Goal: Task Accomplishment & Management: Manage account settings

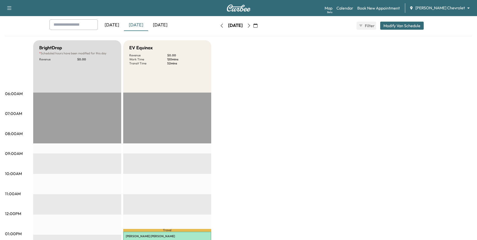
scroll to position [25, 0]
click at [251, 26] on icon "button" at bounding box center [249, 26] width 4 height 4
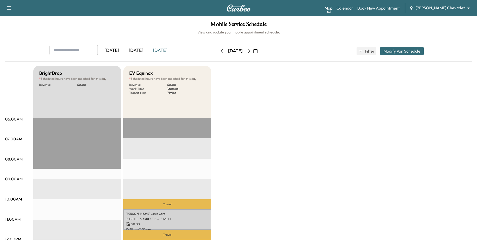
click at [251, 51] on icon "button" at bounding box center [249, 51] width 4 height 4
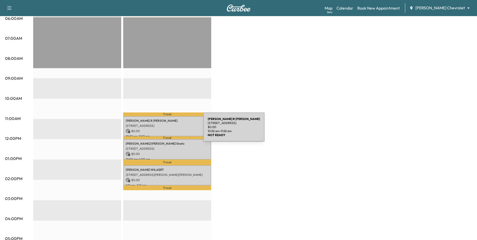
scroll to position [75, 0]
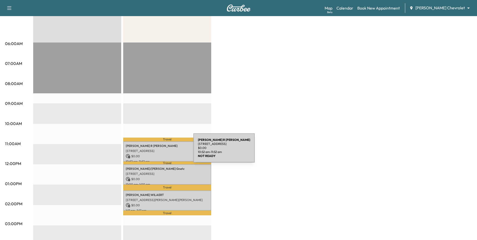
click at [156, 151] on p "[STREET_ADDRESS]" at bounding box center [167, 151] width 83 height 4
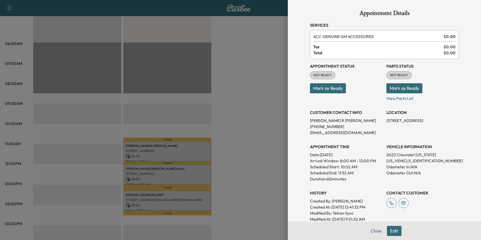
click at [374, 231] on button "Close" at bounding box center [376, 231] width 18 height 10
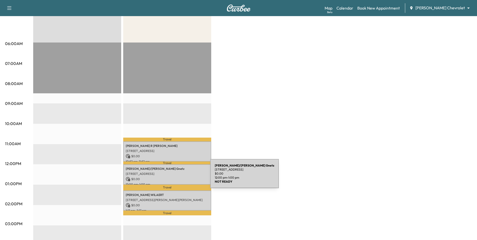
click at [173, 177] on p "$ 0.00" at bounding box center [167, 179] width 83 height 5
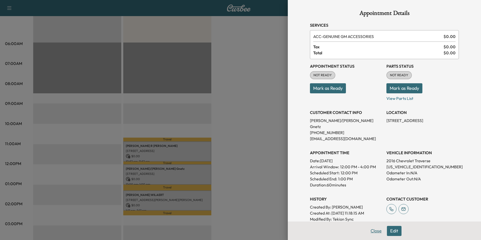
drag, startPoint x: 375, startPoint y: 232, endPoint x: 355, endPoint y: 230, distance: 19.2
click at [374, 232] on button "Close" at bounding box center [376, 231] width 18 height 10
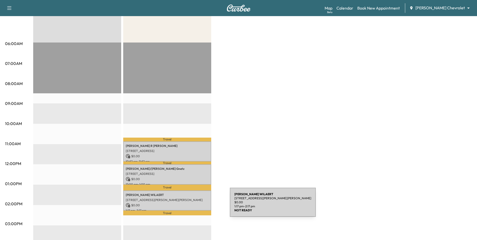
click at [190, 203] on p "$ 0.00" at bounding box center [167, 205] width 83 height 5
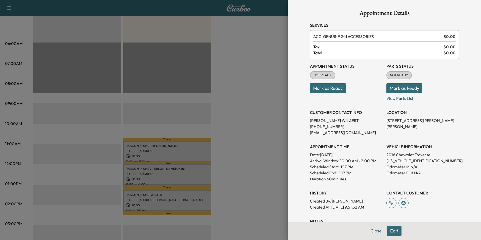
click at [371, 231] on button "Close" at bounding box center [376, 231] width 18 height 10
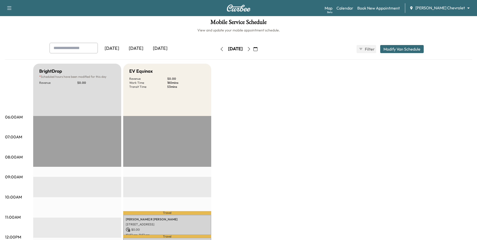
scroll to position [0, 0]
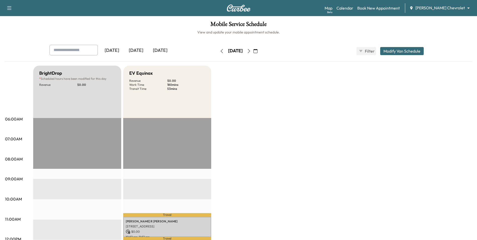
click at [454, 10] on body "Support Log Out Map Beta Calendar Book New Appointment [PERSON_NAME] Chevrolet …" at bounding box center [238, 120] width 477 height 240
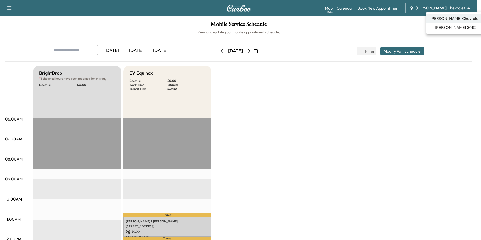
click at [458, 25] on span "[PERSON_NAME] GMC" at bounding box center [455, 27] width 41 height 6
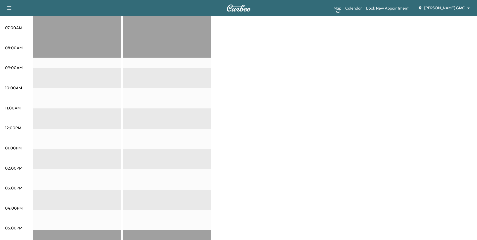
scroll to position [25, 0]
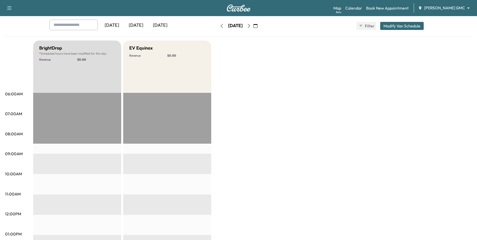
click at [456, 10] on body "Support Log Out Map Beta Calendar Book New Appointment [PERSON_NAME] GMC ******…" at bounding box center [238, 95] width 477 height 240
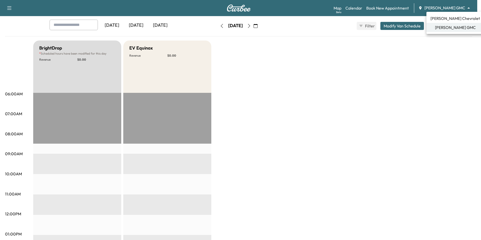
click at [442, 17] on span "[PERSON_NAME] Chevrolet" at bounding box center [455, 18] width 50 height 6
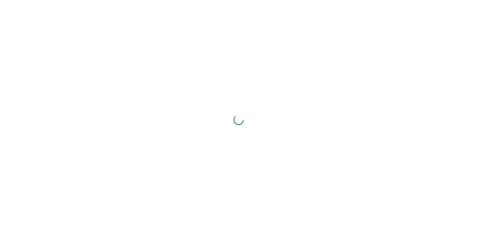
scroll to position [0, 0]
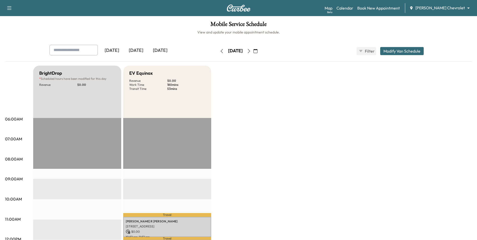
click at [251, 51] on icon "button" at bounding box center [249, 51] width 4 height 4
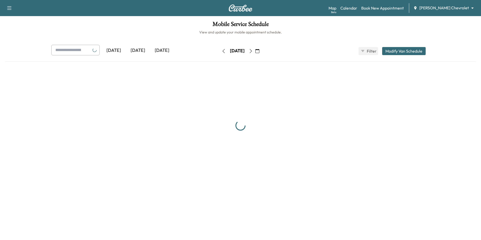
click at [262, 51] on div "[DATE] September 2025 S M T W T F S 31 1 2 3 4 5 6 7 8 9 10 11 12 13 14 15 16 1…" at bounding box center [240, 51] width 42 height 8
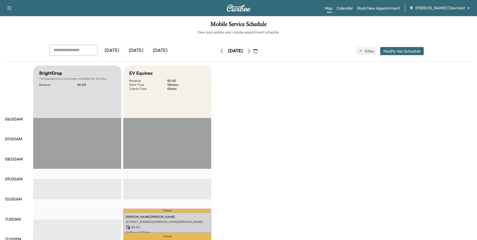
click at [251, 51] on icon "button" at bounding box center [249, 51] width 4 height 4
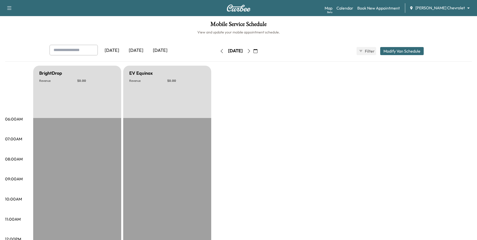
click at [251, 51] on icon "button" at bounding box center [249, 51] width 4 height 4
click at [260, 51] on button "button" at bounding box center [255, 51] width 9 height 8
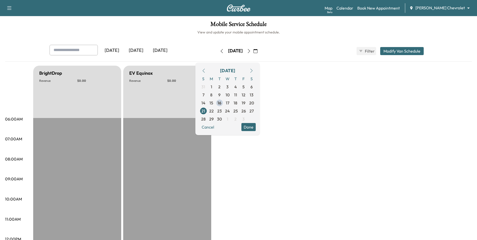
click at [251, 52] on icon "button" at bounding box center [249, 51] width 4 height 4
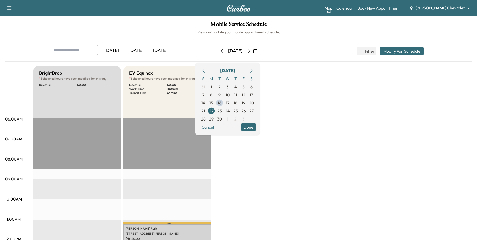
click at [251, 52] on icon "button" at bounding box center [249, 51] width 4 height 4
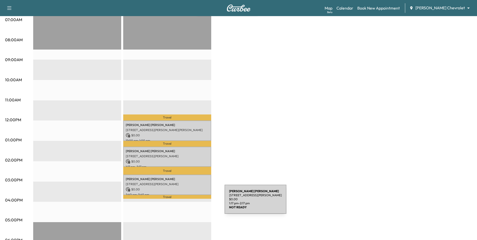
scroll to position [126, 0]
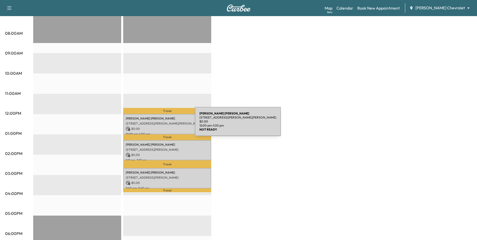
click at [157, 125] on div "[PERSON_NAME] [STREET_ADDRESS][PERSON_NAME][PERSON_NAME] $ 0.00 12:00 pm - 1:00…" at bounding box center [167, 124] width 88 height 20
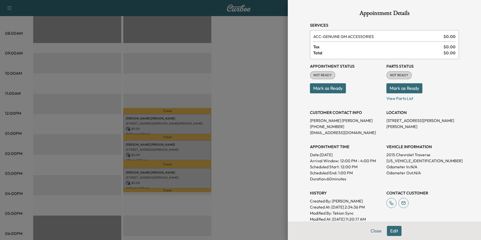
drag, startPoint x: 371, startPoint y: 232, endPoint x: 357, endPoint y: 223, distance: 16.6
click at [371, 232] on button "Close" at bounding box center [376, 231] width 18 height 10
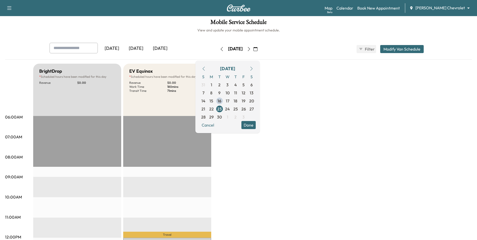
scroll to position [0, 0]
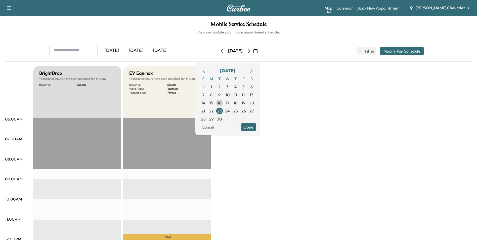
click at [454, 9] on body "Support Log Out Map Beta Calendar Book New Appointment [PERSON_NAME] Chevrolet …" at bounding box center [238, 120] width 477 height 240
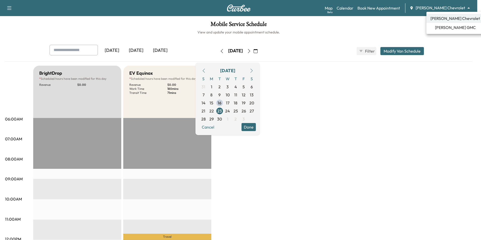
click at [447, 30] on span "[PERSON_NAME] GMC" at bounding box center [455, 27] width 41 height 6
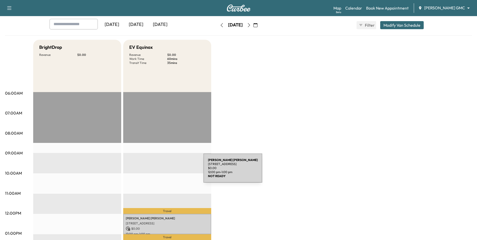
scroll to position [25, 0]
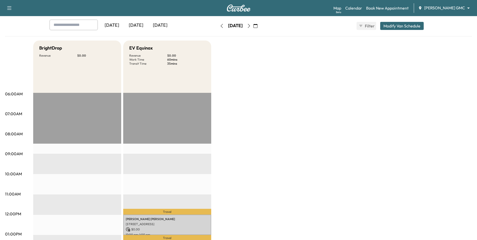
click at [438, 7] on body "Support Log Out Map Beta Calendar Book New Appointment [PERSON_NAME] GMC ******…" at bounding box center [238, 95] width 477 height 240
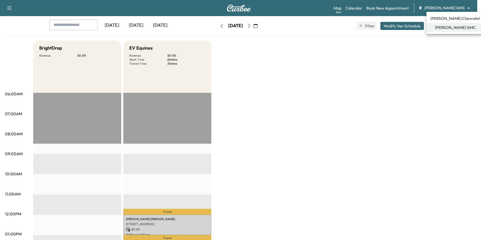
click at [439, 22] on li "[PERSON_NAME] Chevrolet" at bounding box center [455, 18] width 58 height 9
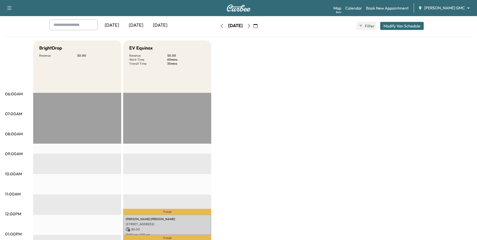
scroll to position [0, 0]
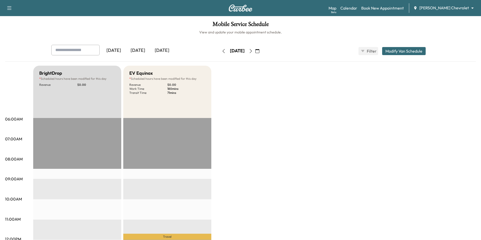
click at [442, 8] on body "Support Log Out Map Beta Calendar Book New Appointment [PERSON_NAME] Chevrolet …" at bounding box center [240, 120] width 481 height 240
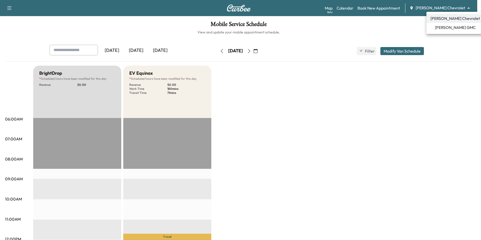
click at [450, 29] on span "[PERSON_NAME] GMC" at bounding box center [455, 27] width 41 height 6
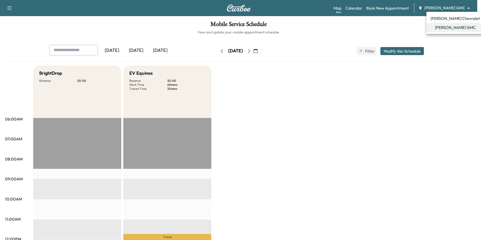
click at [443, 10] on body "Support Log Out Map Beta Calendar Book New Appointment [PERSON_NAME] GMC ******…" at bounding box center [240, 120] width 481 height 240
click at [442, 20] on span "[PERSON_NAME] Chevrolet" at bounding box center [455, 18] width 50 height 6
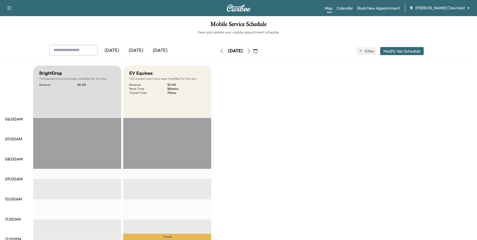
click at [443, 10] on body "Support Log Out Map Beta Calendar Book New Appointment [PERSON_NAME] Chevrolet …" at bounding box center [238, 120] width 477 height 240
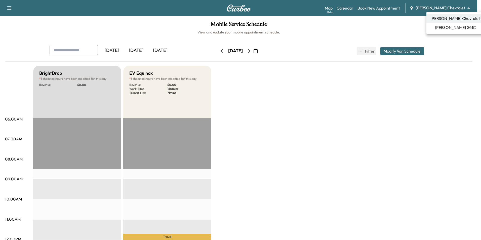
click at [342, 116] on div at bounding box center [240, 120] width 481 height 240
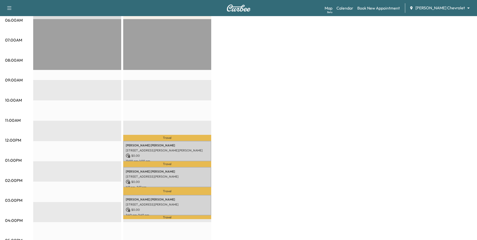
scroll to position [25, 0]
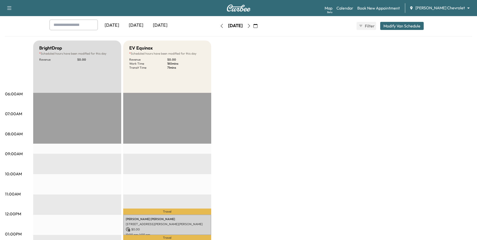
click at [451, 13] on div "Support Log Out Map Beta Calendar Book New Appointment [PERSON_NAME] Chevrolet …" at bounding box center [238, 8] width 477 height 16
click at [449, 12] on div "Map Beta Calendar Book New Appointment [PERSON_NAME] Chevrolet ******** ​" at bounding box center [399, 8] width 148 height 10
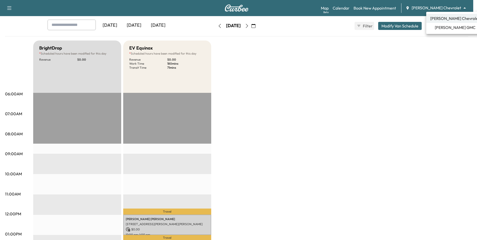
click at [448, 9] on body "Support Log Out Map Beta Calendar Book New Appointment [PERSON_NAME] Chevrolet …" at bounding box center [238, 95] width 477 height 240
click at [450, 28] on span "[PERSON_NAME] GMC" at bounding box center [455, 27] width 41 height 6
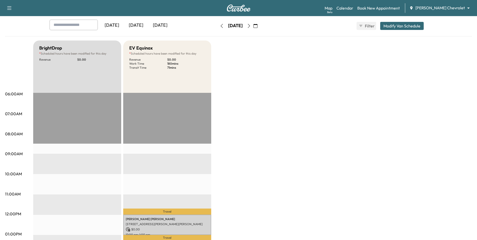
scroll to position [0, 0]
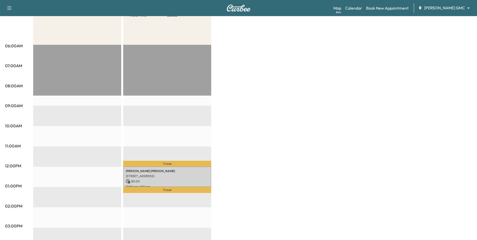
scroll to position [75, 0]
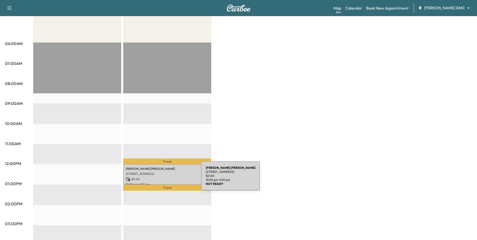
click at [171, 170] on div "[PERSON_NAME] [STREET_ADDRESS] $ 0.00 12:00 pm - 1:00 pm" at bounding box center [167, 174] width 88 height 20
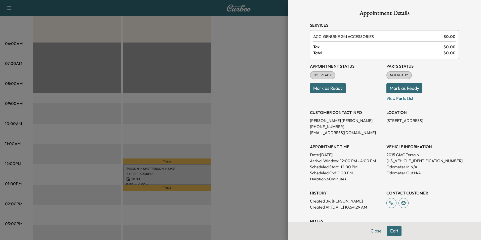
drag, startPoint x: 374, startPoint y: 229, endPoint x: 371, endPoint y: 228, distance: 3.4
click at [374, 229] on button "Close" at bounding box center [376, 231] width 18 height 10
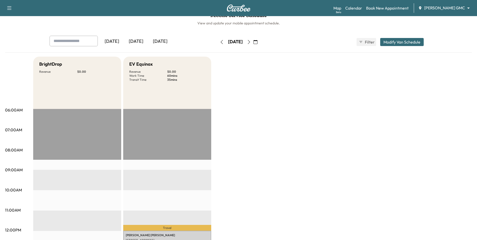
scroll to position [0, 0]
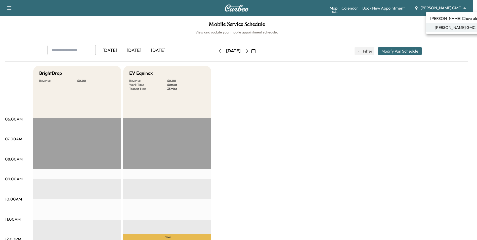
click at [446, 5] on body "Support Log Out Map Beta Calendar Book New Appointment [PERSON_NAME] GMC ******…" at bounding box center [238, 120] width 477 height 240
click at [446, 17] on span "[PERSON_NAME] Chevrolet" at bounding box center [455, 18] width 50 height 6
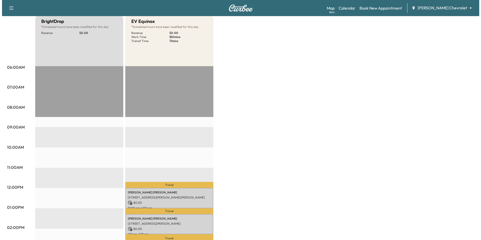
scroll to position [101, 0]
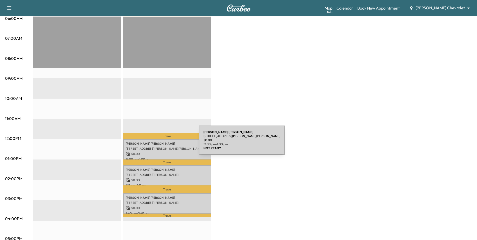
click at [161, 143] on p "[PERSON_NAME]" at bounding box center [167, 144] width 83 height 4
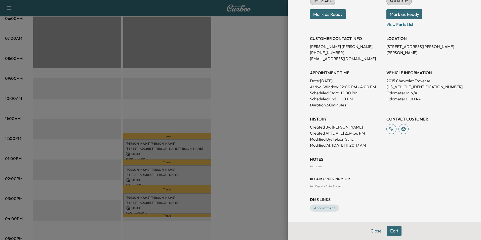
scroll to position [49, 0]
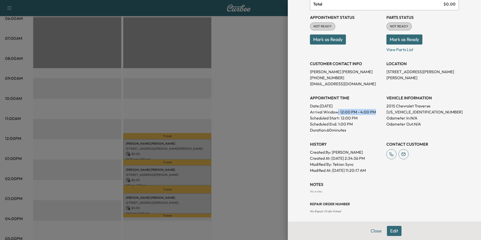
drag, startPoint x: 334, startPoint y: 112, endPoint x: 371, endPoint y: 112, distance: 36.2
click at [371, 112] on p "Arrival Window: 12:00 PM - 4:00 PM" at bounding box center [346, 112] width 72 height 6
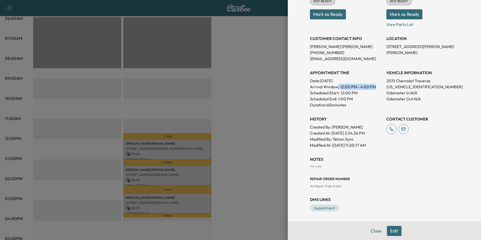
scroll to position [0, 0]
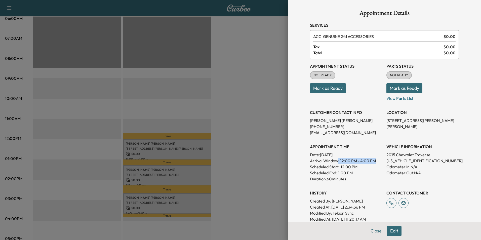
click at [393, 233] on button "Edit" at bounding box center [394, 231] width 15 height 10
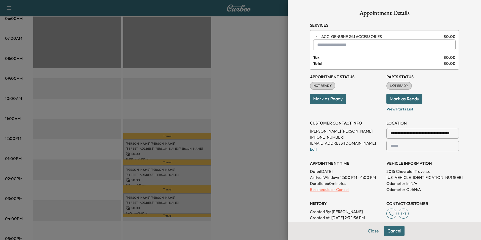
click at [322, 189] on p "Reschedule or Cancel" at bounding box center [346, 189] width 72 height 6
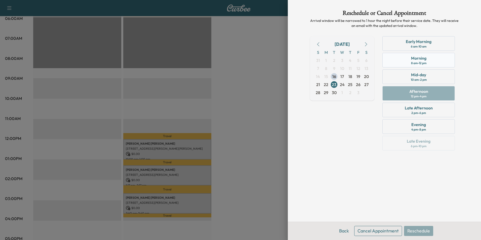
click at [414, 64] on div "8 am - 12 pm" at bounding box center [418, 63] width 15 height 4
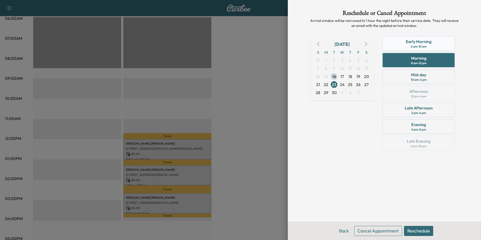
click at [420, 43] on div "Early Morning" at bounding box center [419, 41] width 26 height 6
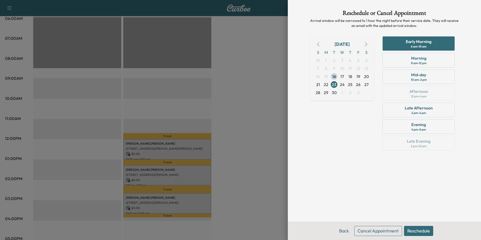
click at [423, 229] on button "Reschedule" at bounding box center [418, 231] width 29 height 10
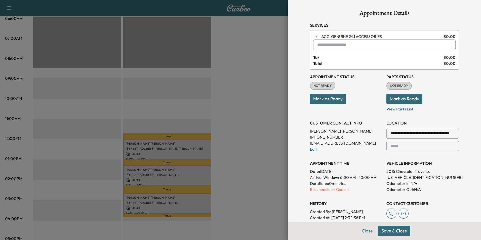
click at [390, 228] on button "Save & Close" at bounding box center [394, 231] width 32 height 10
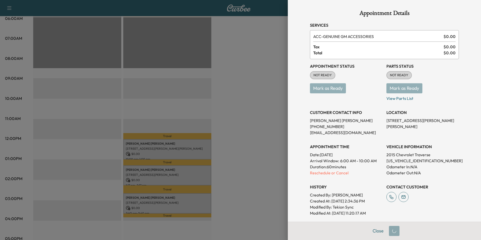
click at [258, 159] on div at bounding box center [240, 120] width 481 height 240
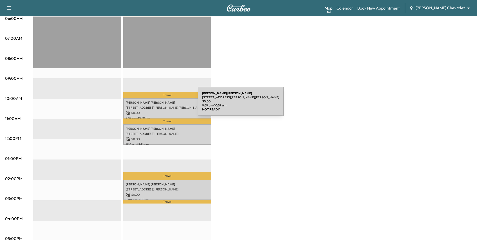
click at [160, 104] on div "[PERSON_NAME] [STREET_ADDRESS][PERSON_NAME][PERSON_NAME] $ 0.00 9:59 am - 10:59…" at bounding box center [167, 108] width 88 height 20
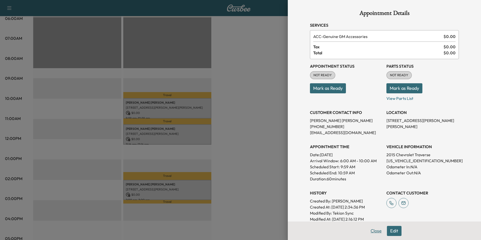
click at [371, 227] on button "Close" at bounding box center [376, 231] width 18 height 10
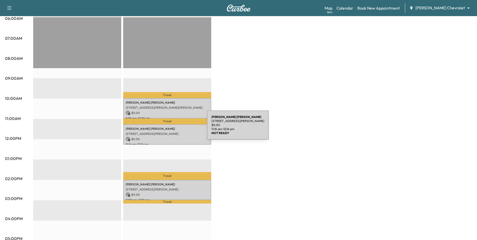
click at [170, 128] on p "[PERSON_NAME]" at bounding box center [167, 129] width 83 height 4
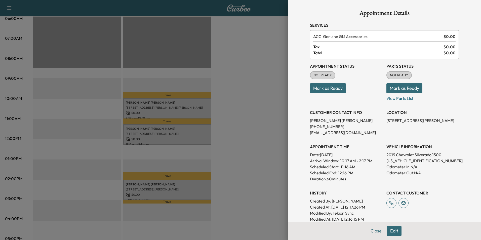
click at [390, 231] on button "Edit" at bounding box center [394, 231] width 15 height 10
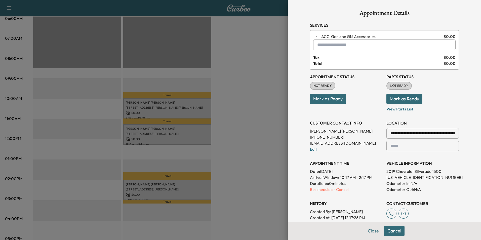
drag, startPoint x: 332, startPoint y: 191, endPoint x: 339, endPoint y: 174, distance: 18.5
click at [332, 190] on p "Reschedule or Cancel" at bounding box center [346, 189] width 72 height 6
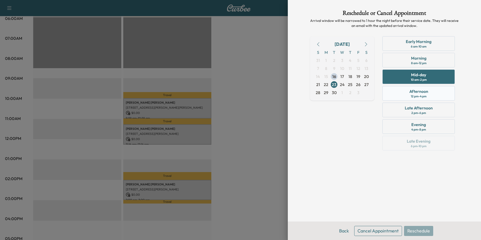
click at [423, 97] on div "12 pm - 4 pm" at bounding box center [419, 96] width 16 height 4
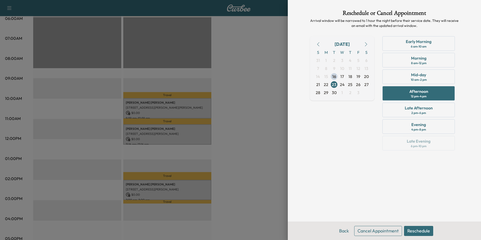
click at [414, 229] on button "Reschedule" at bounding box center [418, 231] width 29 height 10
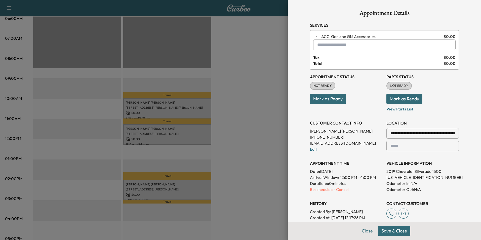
click at [383, 229] on button "Save & Close" at bounding box center [394, 231] width 32 height 10
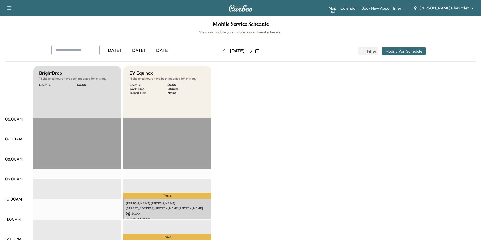
click at [445, 10] on body "Support Log Out Map Beta Calendar Book New Appointment [PERSON_NAME] Chevrolet …" at bounding box center [240, 120] width 481 height 240
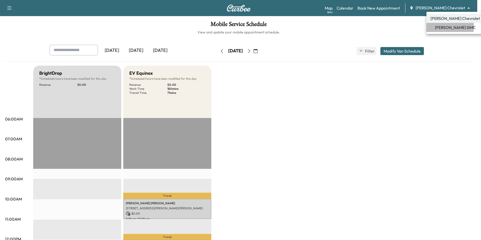
click at [445, 26] on span "[PERSON_NAME] GMC" at bounding box center [455, 27] width 41 height 6
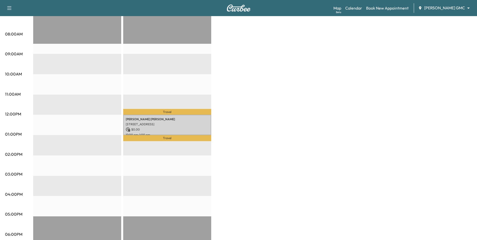
scroll to position [126, 0]
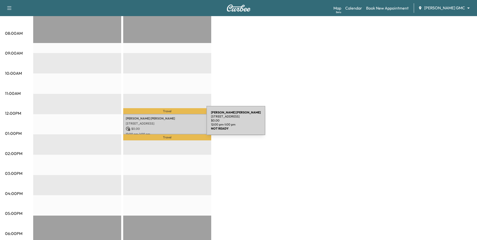
click at [169, 124] on p "[STREET_ADDRESS]" at bounding box center [167, 123] width 83 height 4
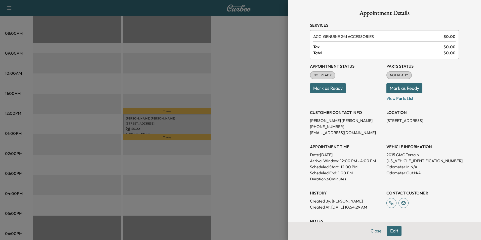
click at [369, 232] on button "Close" at bounding box center [376, 231] width 18 height 10
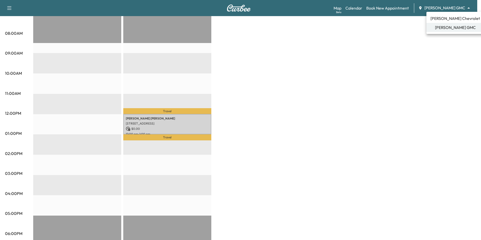
click at [458, 16] on span "[PERSON_NAME] Chevrolet" at bounding box center [455, 18] width 50 height 6
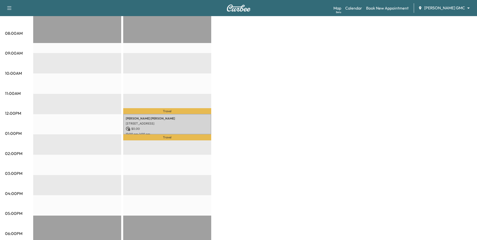
scroll to position [0, 0]
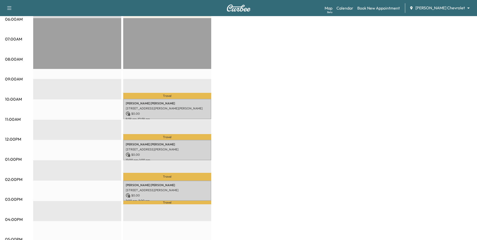
scroll to position [101, 0]
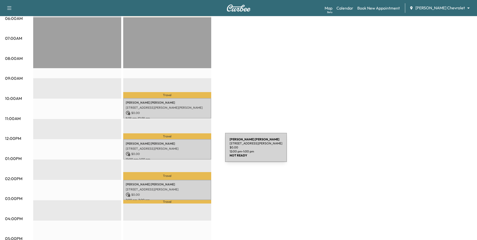
click at [187, 151] on div "[PERSON_NAME] [STREET_ADDRESS][PERSON_NAME] $ 0.00 12:00 pm - 1:00 pm" at bounding box center [167, 149] width 88 height 20
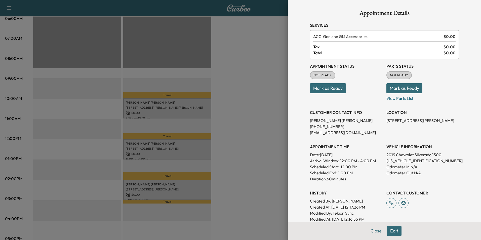
drag, startPoint x: 358, startPoint y: 224, endPoint x: 303, endPoint y: 179, distance: 70.8
click at [304, 179] on div "Appointment Details Services ACC - Genuine GM Accessories $ 0.00 Tax $ 0.00 Tot…" at bounding box center [384, 148] width 161 height 296
click at [373, 229] on button "Close" at bounding box center [376, 231] width 18 height 10
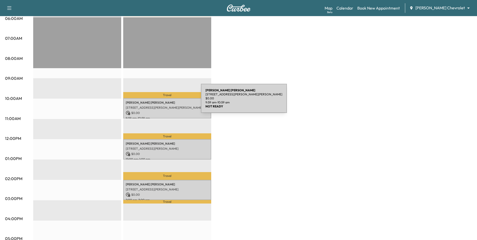
click at [163, 101] on p "[PERSON_NAME]" at bounding box center [167, 103] width 83 height 4
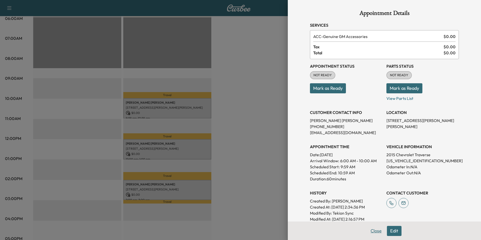
click at [373, 227] on button "Close" at bounding box center [376, 231] width 18 height 10
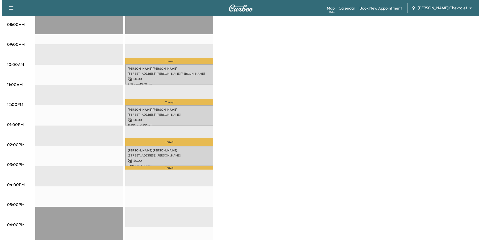
scroll to position [126, 0]
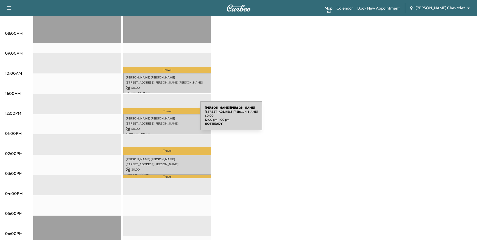
click at [163, 119] on p "[PERSON_NAME]" at bounding box center [167, 118] width 83 height 4
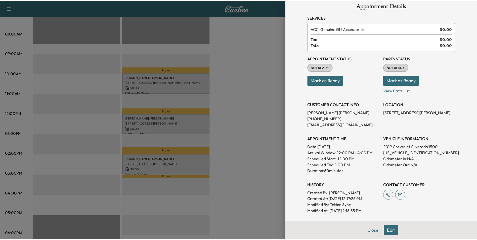
scroll to position [0, 0]
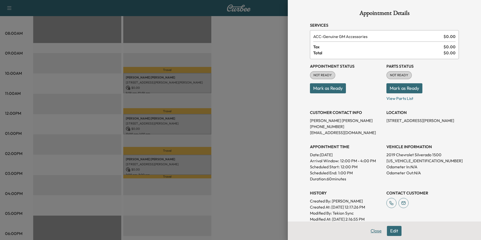
click at [373, 231] on button "Close" at bounding box center [376, 231] width 18 height 10
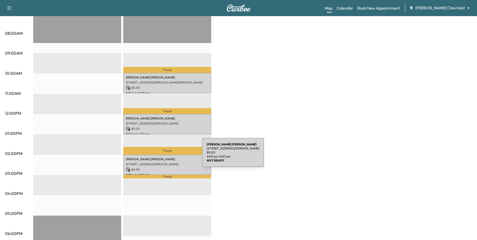
click at [165, 157] on p "[PERSON_NAME]" at bounding box center [167, 159] width 83 height 4
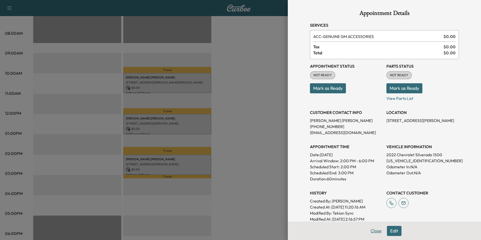
click at [369, 233] on button "Close" at bounding box center [376, 231] width 18 height 10
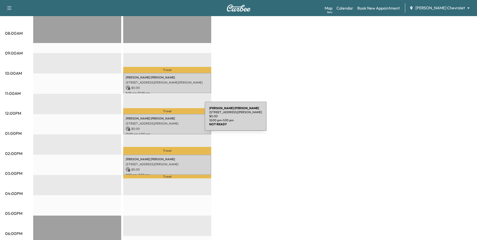
click at [167, 119] on div "[PERSON_NAME] [STREET_ADDRESS][PERSON_NAME] $ 0.00 12:00 pm - 1:00 pm" at bounding box center [167, 124] width 88 height 20
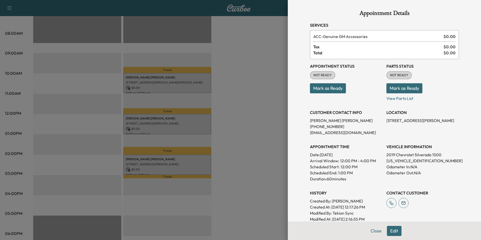
click at [391, 234] on button "Edit" at bounding box center [394, 231] width 15 height 10
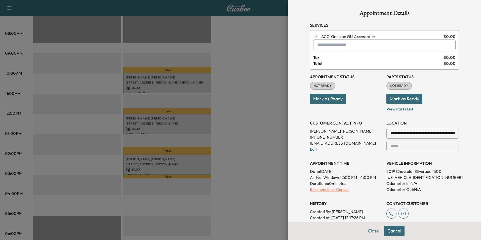
click at [335, 189] on p "Reschedule or Cancel" at bounding box center [346, 189] width 72 height 6
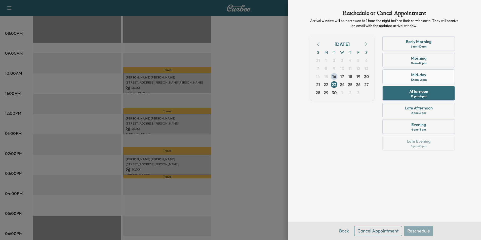
click at [408, 78] on div "Mid-day 10 am - 2 pm" at bounding box center [418, 76] width 72 height 15
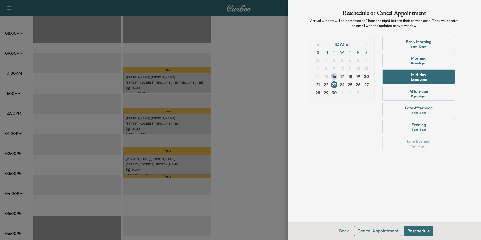
click at [417, 234] on button "Reschedule" at bounding box center [418, 231] width 29 height 10
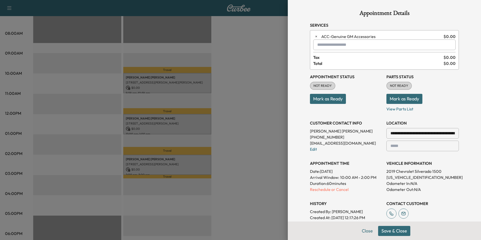
click at [384, 231] on button "Save & Close" at bounding box center [394, 231] width 32 height 10
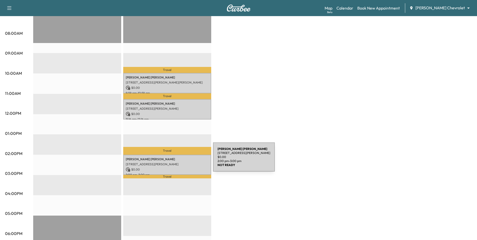
click at [175, 160] on div "[PERSON_NAME] [STREET_ADDRESS][PERSON_NAME][PERSON_NAME] $ 0.00 2:00 pm - 3:00 …" at bounding box center [167, 165] width 88 height 20
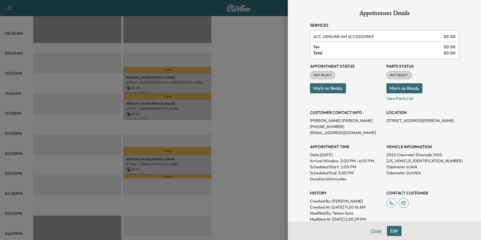
click at [373, 230] on button "Close" at bounding box center [376, 231] width 18 height 10
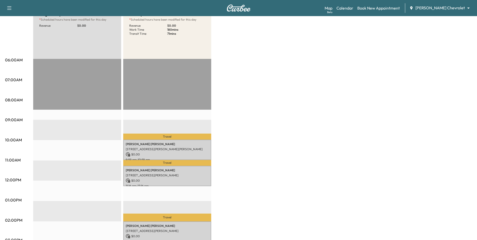
scroll to position [50, 0]
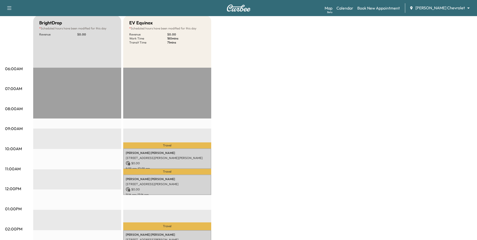
click at [443, 9] on body "Support Log Out Map Beta Calendar Book New Appointment [PERSON_NAME] Chevrolet …" at bounding box center [238, 70] width 477 height 240
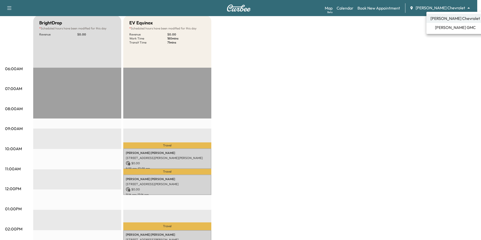
click at [455, 25] on span "[PERSON_NAME] GMC" at bounding box center [455, 27] width 41 height 6
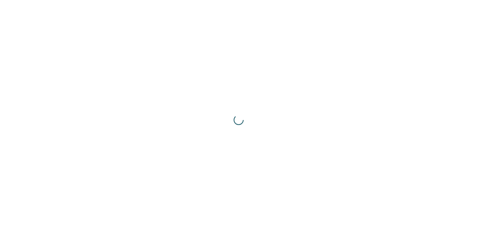
scroll to position [0, 0]
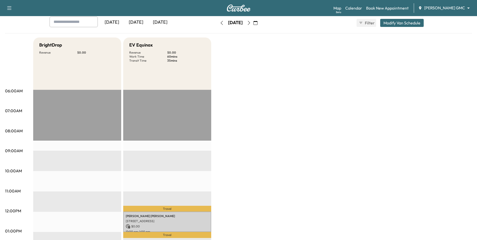
scroll to position [75, 0]
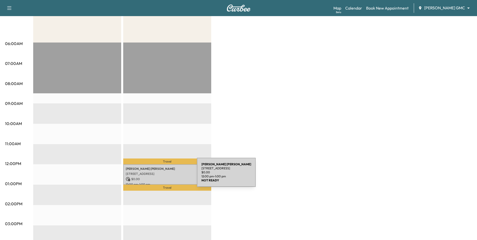
click at [164, 173] on p "[STREET_ADDRESS]" at bounding box center [167, 174] width 83 height 4
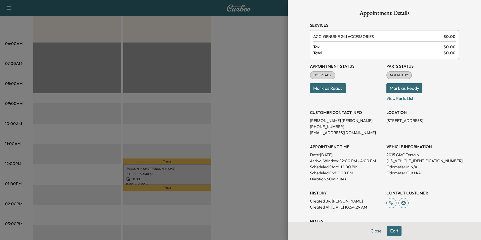
click at [371, 229] on button "Close" at bounding box center [376, 231] width 18 height 10
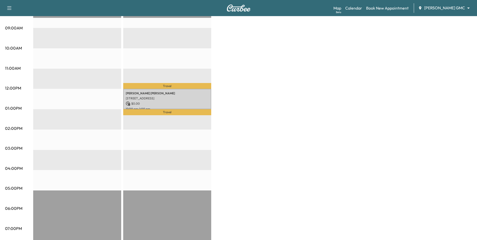
scroll to position [101, 0]
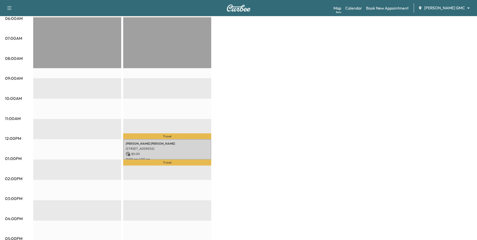
click at [441, 9] on body "Support Log Out Map Beta Calendar Book New Appointment [PERSON_NAME] GMC ******…" at bounding box center [238, 19] width 477 height 240
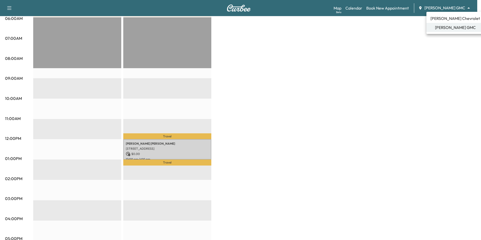
click at [459, 20] on span "[PERSON_NAME] Chevrolet" at bounding box center [455, 18] width 50 height 6
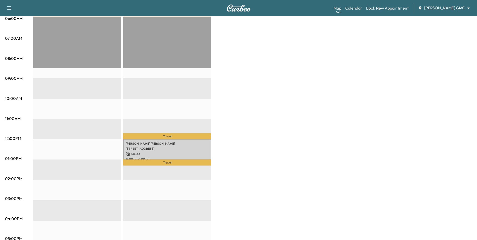
scroll to position [0, 0]
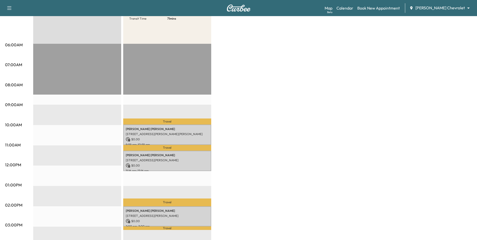
scroll to position [75, 0]
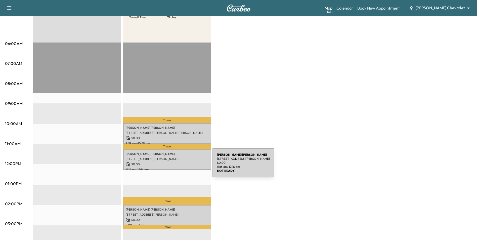
click at [174, 162] on p "$ 0.00" at bounding box center [167, 164] width 83 height 5
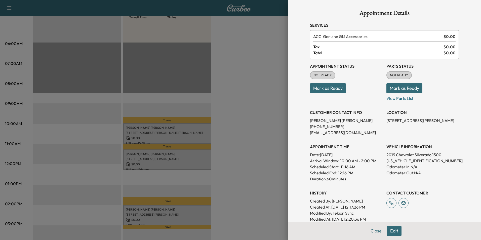
click at [372, 232] on button "Close" at bounding box center [376, 231] width 18 height 10
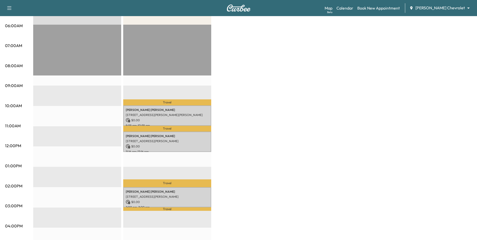
scroll to position [0, 0]
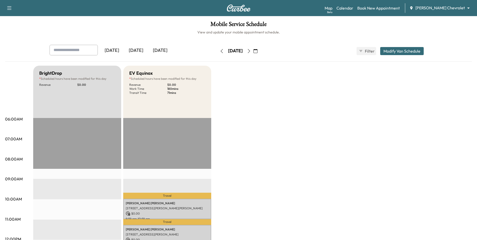
click at [449, 4] on div "Map Beta Calendar Book New Appointment [PERSON_NAME] Chevrolet ******** ​" at bounding box center [399, 8] width 148 height 10
click at [450, 8] on body "Support Log Out Map Beta Calendar Book New Appointment [PERSON_NAME] Chevrolet …" at bounding box center [238, 120] width 477 height 240
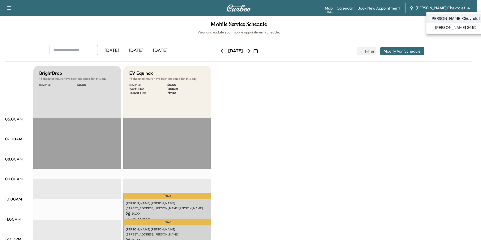
click at [445, 26] on span "[PERSON_NAME] GMC" at bounding box center [455, 27] width 41 height 6
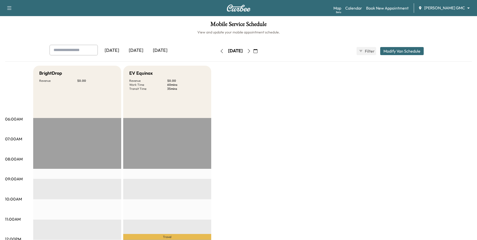
scroll to position [75, 0]
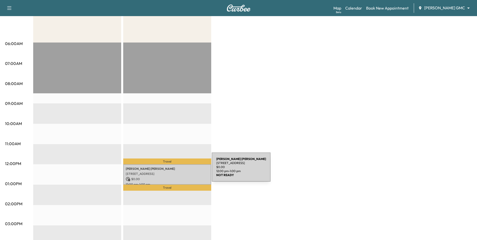
click at [174, 170] on div "[PERSON_NAME] [STREET_ADDRESS] $ 0.00 12:00 pm - 1:00 pm" at bounding box center [167, 174] width 88 height 20
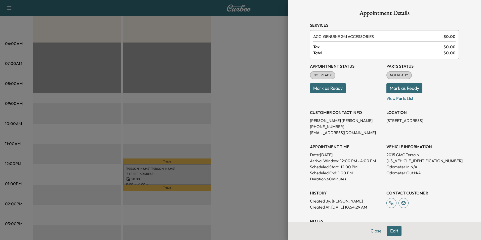
click at [369, 231] on button "Close" at bounding box center [376, 231] width 18 height 10
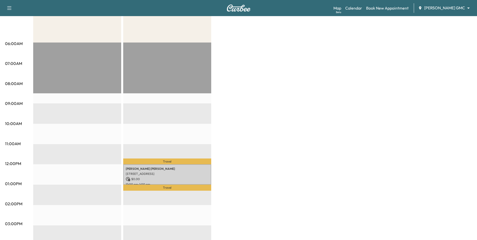
click at [460, 7] on body "Support Log Out Map Beta Calendar Book New Appointment [PERSON_NAME] GMC ******…" at bounding box center [238, 45] width 477 height 240
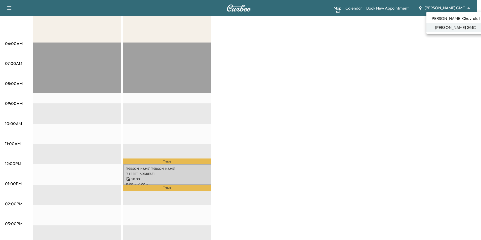
click at [451, 18] on span "[PERSON_NAME] Chevrolet" at bounding box center [455, 18] width 50 height 6
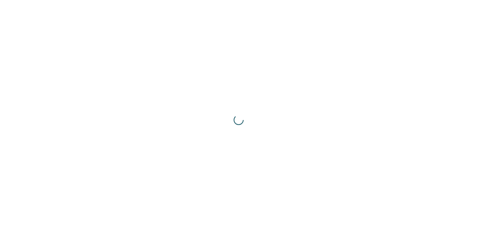
scroll to position [0, 0]
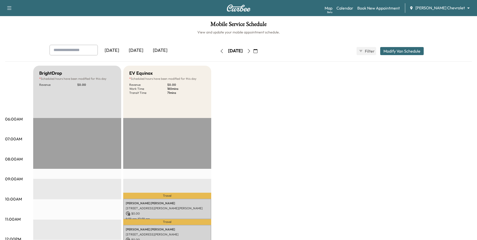
scroll to position [75, 0]
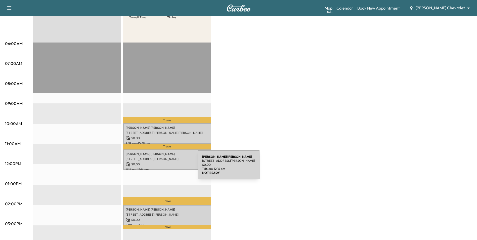
click at [160, 168] on p "11:16 am - 12:16 pm" at bounding box center [167, 170] width 83 height 4
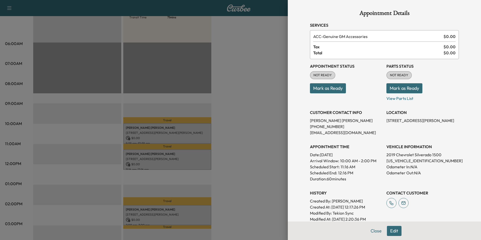
click at [181, 107] on div at bounding box center [240, 120] width 481 height 240
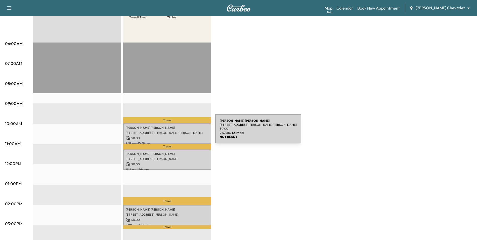
click at [177, 132] on p "[STREET_ADDRESS][PERSON_NAME][PERSON_NAME]" at bounding box center [167, 133] width 83 height 4
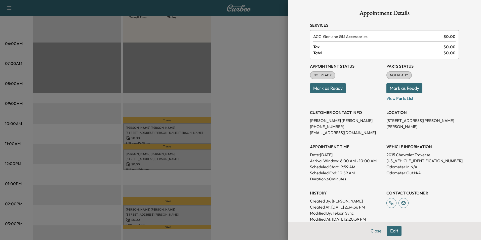
click at [390, 231] on button "Edit" at bounding box center [394, 231] width 15 height 10
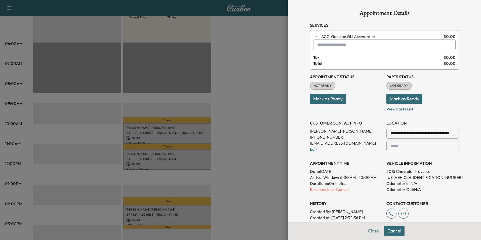
click at [360, 177] on span "6:00 AM - 10:00 AM" at bounding box center [358, 177] width 36 height 6
drag, startPoint x: 360, startPoint y: 177, endPoint x: 350, endPoint y: 176, distance: 10.3
click at [350, 176] on span "6:00 AM - 10:00 AM" at bounding box center [358, 177] width 36 height 6
click at [332, 190] on p "Reschedule or Cancel" at bounding box center [346, 189] width 72 height 6
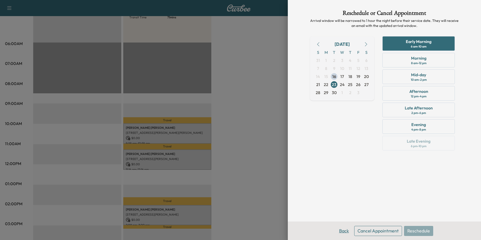
click at [342, 231] on button "Back" at bounding box center [344, 231] width 16 height 10
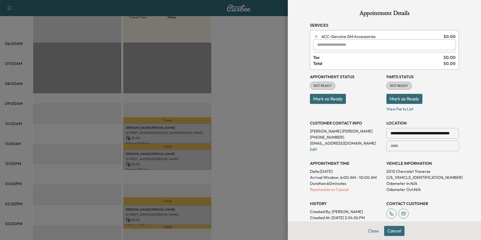
click at [368, 229] on button "Close" at bounding box center [373, 231] width 18 height 10
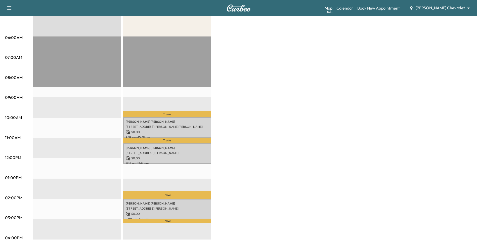
scroll to position [0, 0]
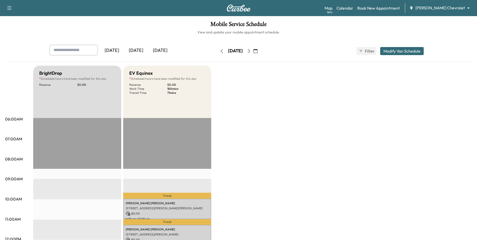
click at [253, 48] on button "button" at bounding box center [249, 51] width 9 height 8
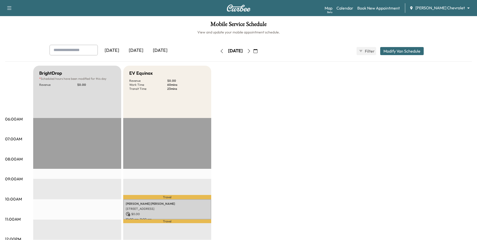
click at [251, 51] on icon "button" at bounding box center [249, 51] width 4 height 4
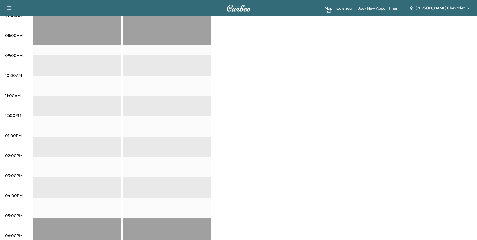
scroll to position [25, 0]
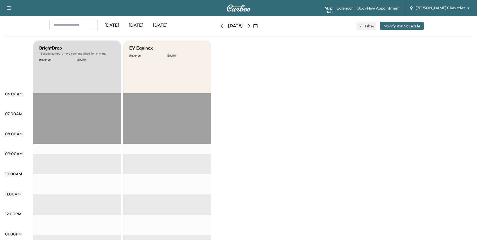
click at [447, 8] on body "Support Log Out Map Beta Calendar Book New Appointment [PERSON_NAME] Chevrolet …" at bounding box center [238, 95] width 477 height 240
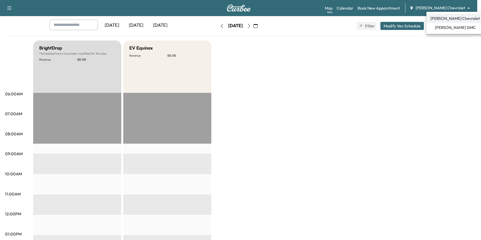
click at [439, 26] on span "[PERSON_NAME] GMC" at bounding box center [455, 27] width 41 height 6
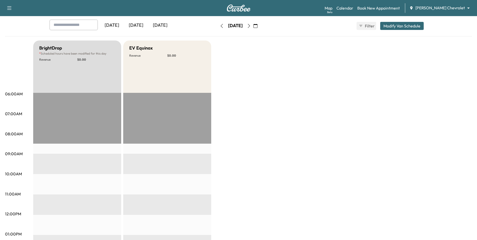
scroll to position [0, 0]
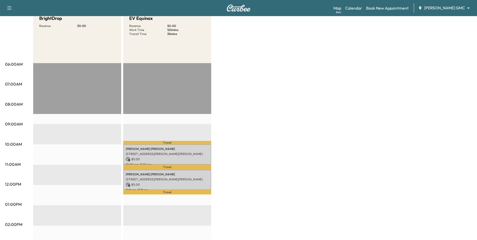
scroll to position [101, 0]
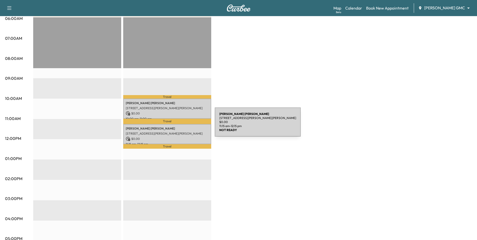
click at [179, 119] on p "Travel" at bounding box center [167, 121] width 88 height 5
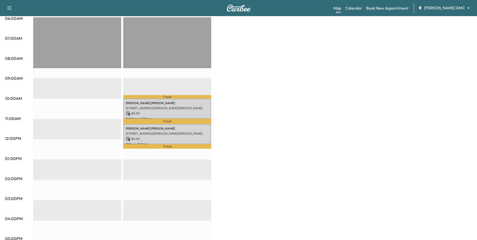
click at [187, 111] on p "$ 0.00" at bounding box center [167, 113] width 83 height 5
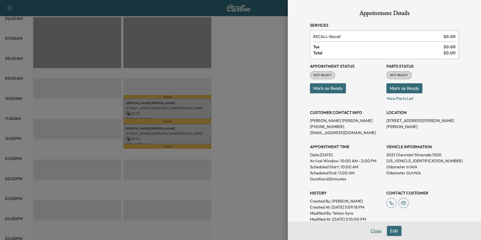
click at [375, 230] on button "Close" at bounding box center [376, 231] width 18 height 10
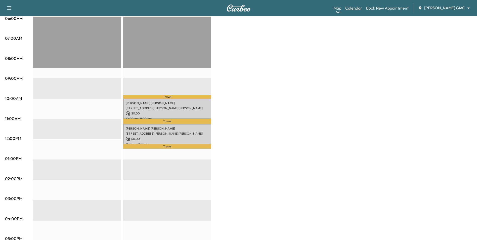
click at [362, 7] on link "Calendar" at bounding box center [353, 8] width 17 height 6
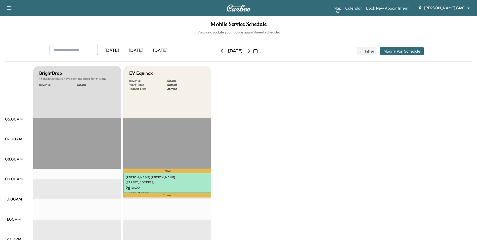
click at [260, 51] on button "button" at bounding box center [255, 51] width 9 height 8
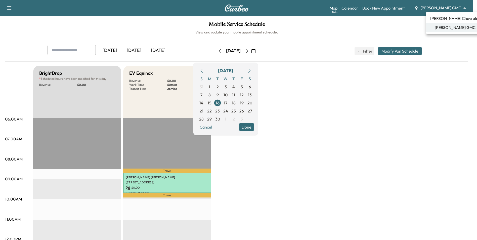
click at [436, 6] on body "Support Log Out Map Beta Calendar Book New Appointment [PERSON_NAME] GMC ******…" at bounding box center [238, 120] width 477 height 240
click at [264, 50] on div at bounding box center [240, 120] width 481 height 240
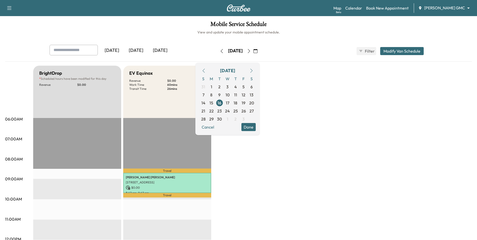
click at [258, 50] on icon "button" at bounding box center [256, 51] width 4 height 4
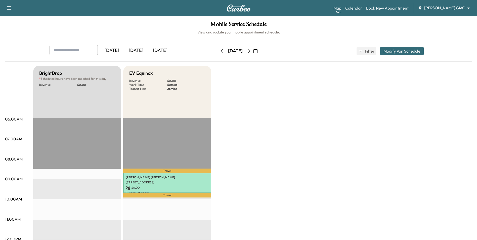
click at [258, 49] on icon "button" at bounding box center [256, 51] width 4 height 4
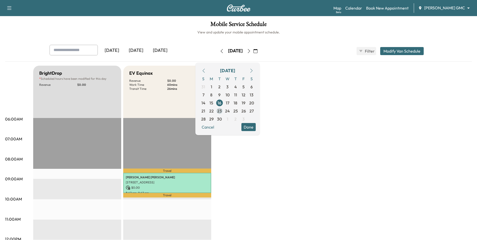
click at [222, 109] on span "23" at bounding box center [219, 111] width 5 height 6
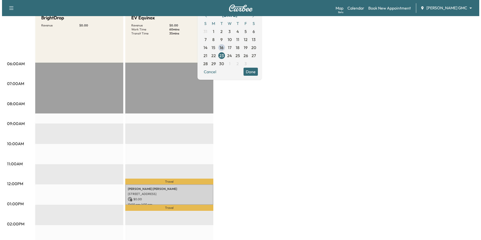
scroll to position [75, 0]
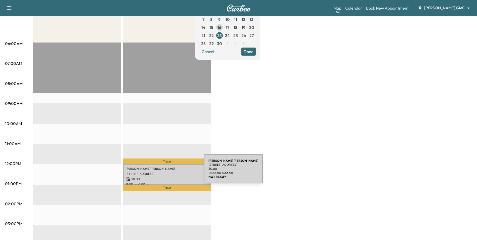
click at [165, 172] on p "[STREET_ADDRESS]" at bounding box center [167, 174] width 83 height 4
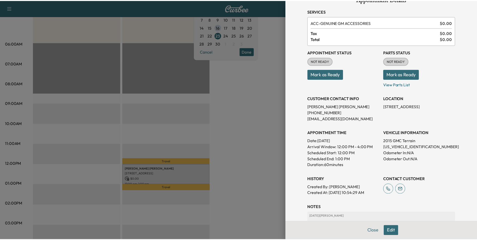
scroll to position [25, 0]
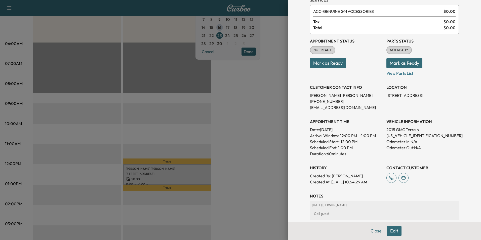
click at [377, 231] on button "Close" at bounding box center [376, 231] width 18 height 10
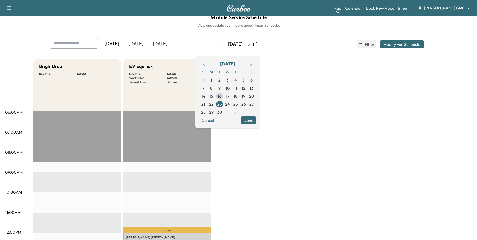
scroll to position [0, 0]
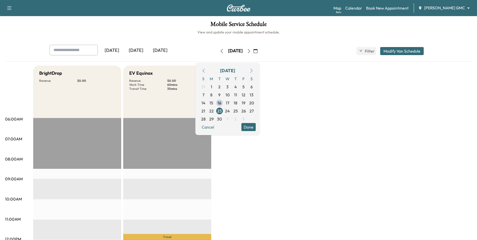
click at [438, 11] on div "Map Beta Calendar Book New Appointment [PERSON_NAME] GMC ******** ​" at bounding box center [404, 8] width 140 height 10
click at [440, 10] on body "Support Log Out Map Beta Calendar Book New Appointment [PERSON_NAME] GMC ******…" at bounding box center [238, 120] width 477 height 240
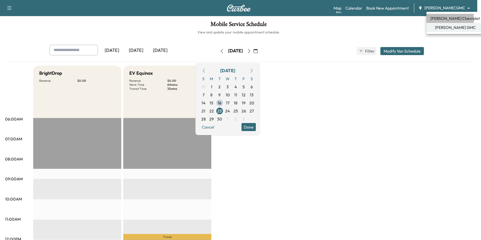
click at [442, 19] on span "[PERSON_NAME] Chevrolet" at bounding box center [455, 18] width 50 height 6
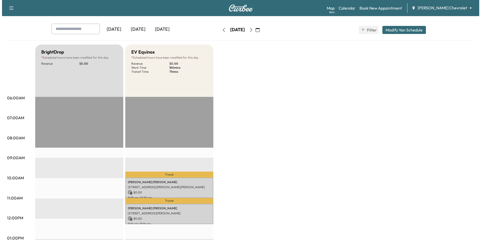
scroll to position [50, 0]
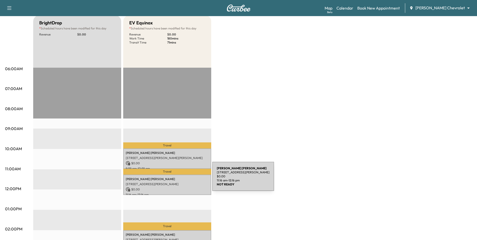
click at [174, 179] on p "[PERSON_NAME]" at bounding box center [167, 179] width 83 height 4
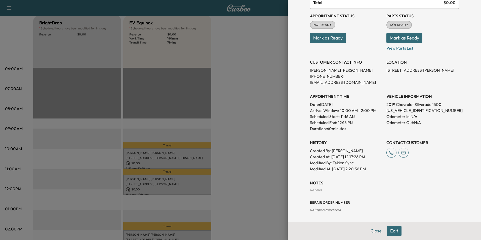
click at [368, 230] on button "Close" at bounding box center [376, 231] width 18 height 10
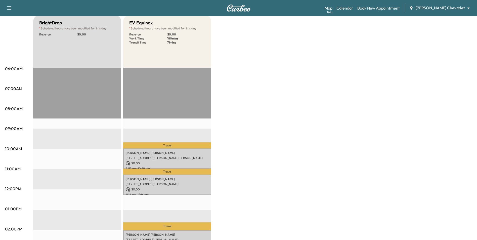
click at [447, 7] on body "Support Log Out Map Beta Calendar Book New Appointment [PERSON_NAME] Chevrolet …" at bounding box center [238, 70] width 477 height 240
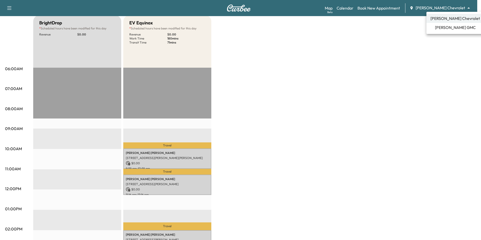
click at [442, 28] on span "[PERSON_NAME] GMC" at bounding box center [455, 27] width 41 height 6
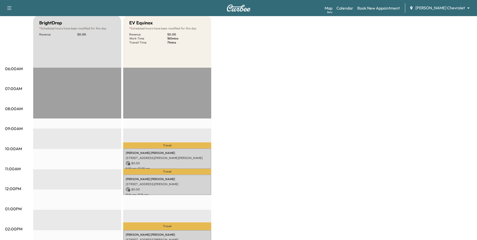
scroll to position [0, 0]
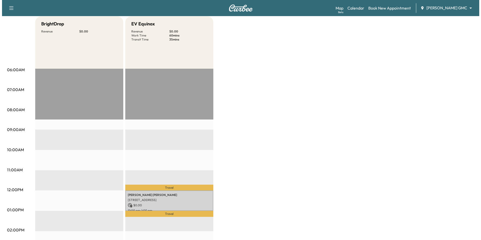
scroll to position [50, 0]
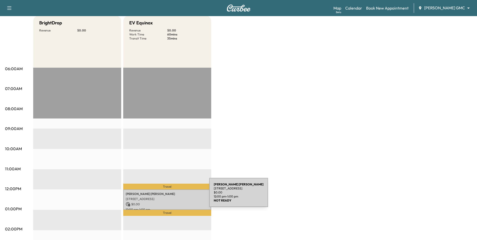
click at [172, 197] on p "[STREET_ADDRESS]" at bounding box center [167, 199] width 83 height 4
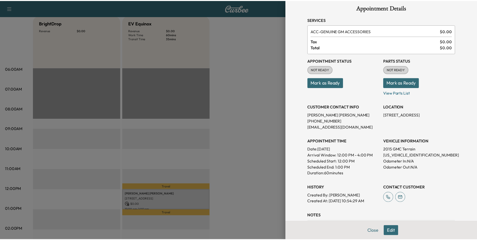
scroll to position [31, 0]
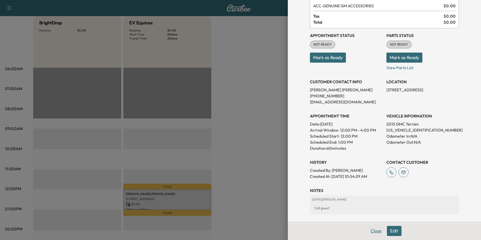
click at [373, 229] on button "Close" at bounding box center [376, 231] width 18 height 10
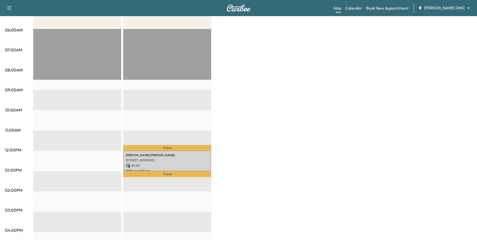
scroll to position [101, 0]
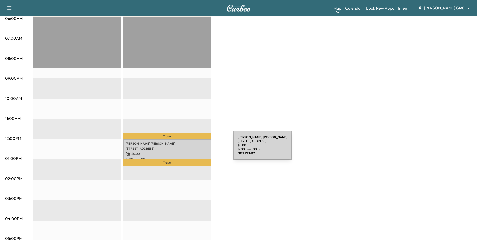
click at [195, 148] on p "[STREET_ADDRESS]" at bounding box center [167, 149] width 83 height 4
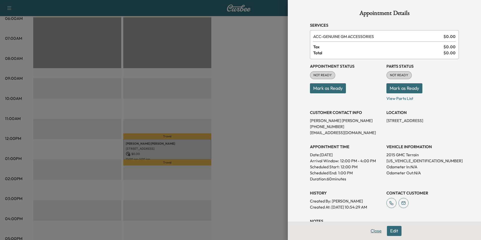
click at [368, 229] on button "Close" at bounding box center [376, 231] width 18 height 10
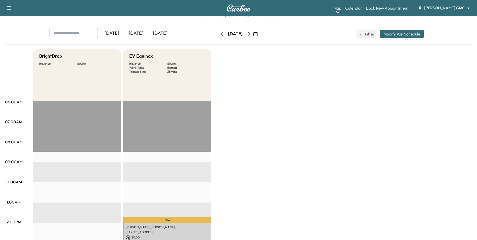
scroll to position [0, 0]
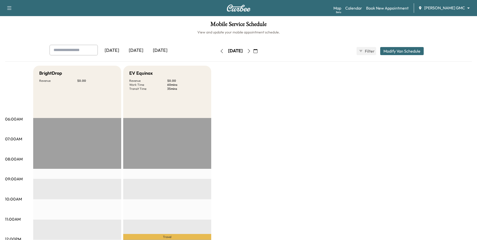
click at [260, 49] on button "button" at bounding box center [255, 51] width 9 height 8
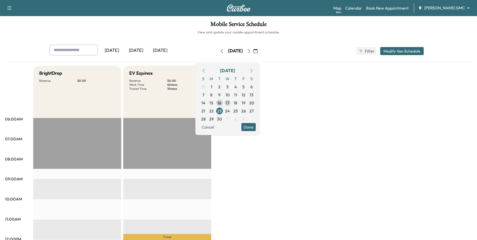
click at [232, 103] on span "17" at bounding box center [228, 103] width 8 height 8
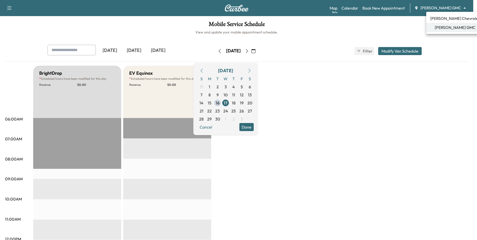
drag, startPoint x: 446, startPoint y: 8, endPoint x: 444, endPoint y: 13, distance: 5.6
click at [446, 8] on body "Support Log Out Map Beta Calendar Book New Appointment [PERSON_NAME] GMC ******…" at bounding box center [238, 120] width 477 height 240
click at [449, 17] on span "[PERSON_NAME] Chevrolet" at bounding box center [455, 18] width 50 height 6
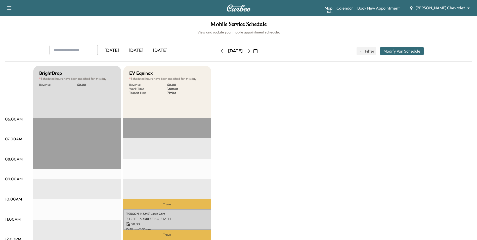
click at [260, 50] on button "button" at bounding box center [255, 51] width 9 height 8
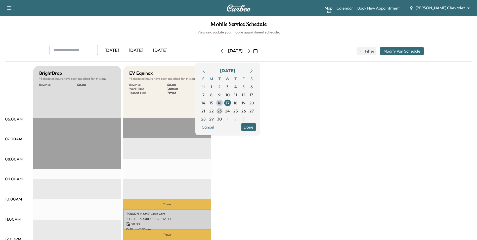
click at [222, 109] on span "23" at bounding box center [219, 111] width 5 height 6
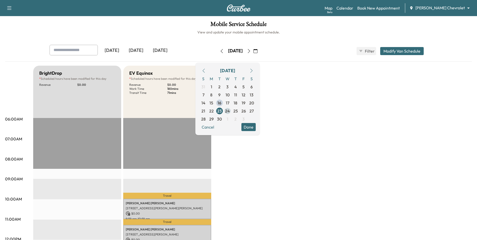
click at [232, 113] on span "24" at bounding box center [228, 111] width 8 height 8
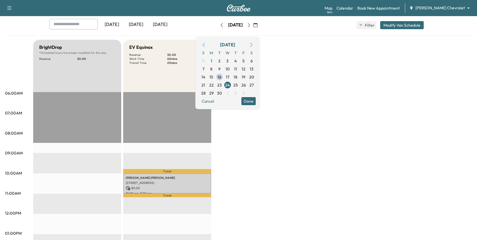
scroll to position [25, 0]
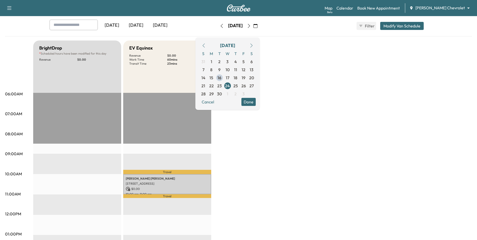
click at [446, 6] on body "Support Log Out Map Beta Calendar Book New Appointment [PERSON_NAME] Chevrolet …" at bounding box center [238, 95] width 477 height 240
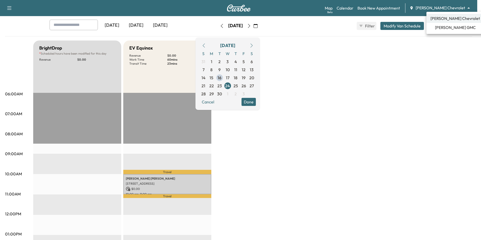
click at [439, 26] on span "[PERSON_NAME] GMC" at bounding box center [455, 27] width 41 height 6
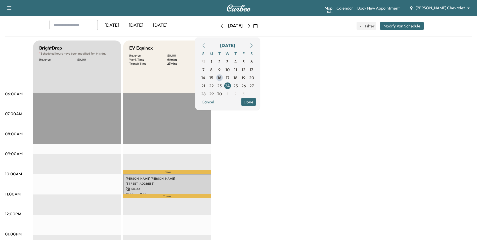
scroll to position [0, 0]
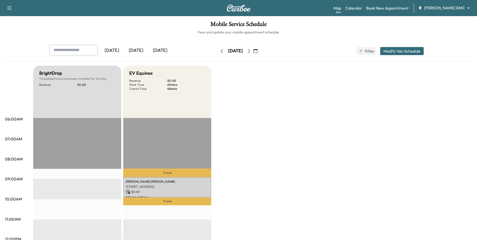
drag, startPoint x: 269, startPoint y: 49, endPoint x: 269, endPoint y: 51, distance: 2.5
click at [253, 49] on button "button" at bounding box center [249, 51] width 9 height 8
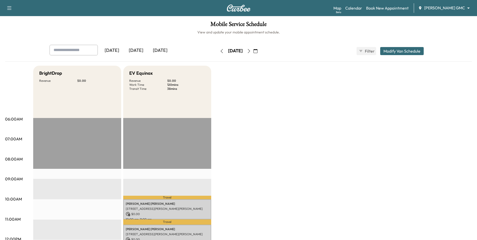
click at [220, 49] on icon "button" at bounding box center [222, 51] width 4 height 4
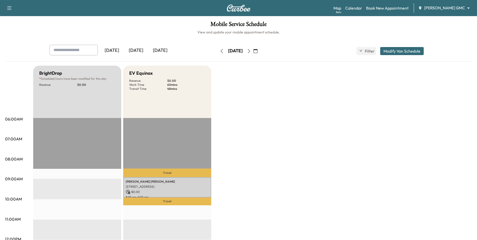
click at [220, 52] on icon "button" at bounding box center [222, 51] width 4 height 4
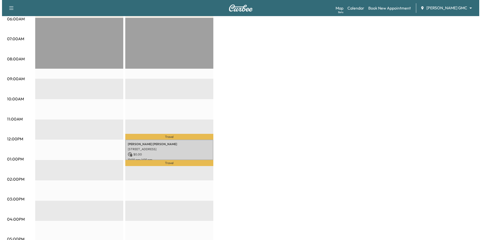
scroll to position [101, 0]
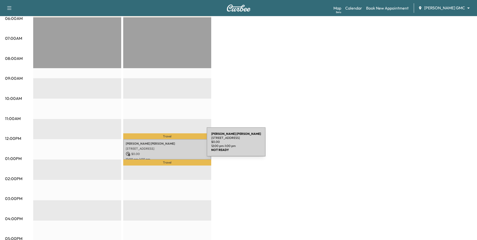
click at [169, 145] on div "[PERSON_NAME] [STREET_ADDRESS] $ 0.00 12:00 pm - 1:00 pm" at bounding box center [167, 149] width 88 height 20
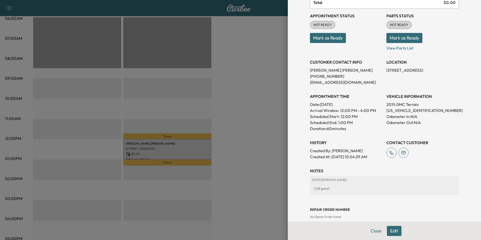
scroll to position [0, 0]
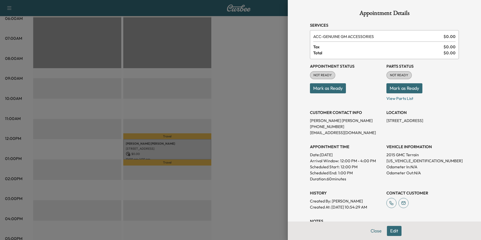
click at [387, 229] on button "Edit" at bounding box center [394, 231] width 15 height 10
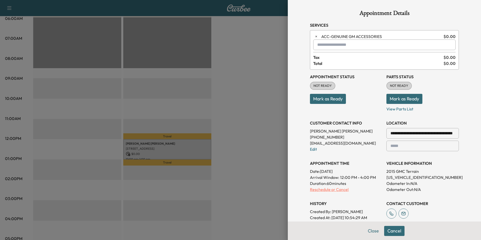
click at [334, 190] on p "Reschedule or Cancel" at bounding box center [346, 189] width 72 height 6
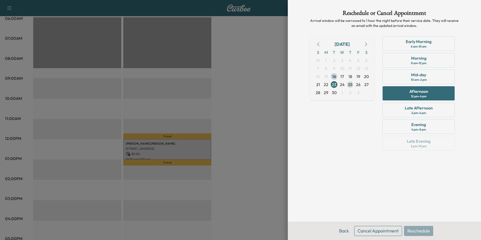
click at [349, 86] on span "25" at bounding box center [350, 84] width 5 height 6
click at [425, 93] on div "Afternoon" at bounding box center [418, 91] width 19 height 6
click at [418, 232] on button "Reschedule" at bounding box center [418, 231] width 29 height 10
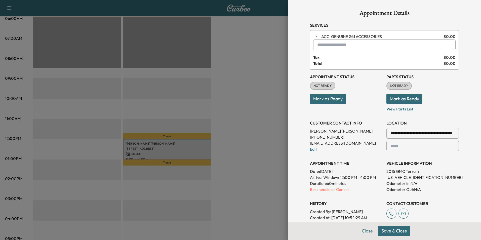
click at [390, 228] on button "Save & Close" at bounding box center [394, 231] width 32 height 10
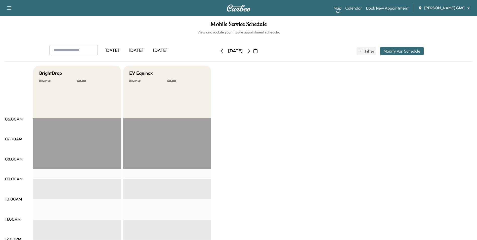
click at [250, 51] on icon "button" at bounding box center [249, 51] width 2 height 4
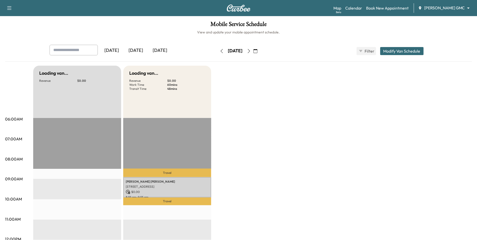
click at [253, 51] on button "button" at bounding box center [249, 51] width 9 height 8
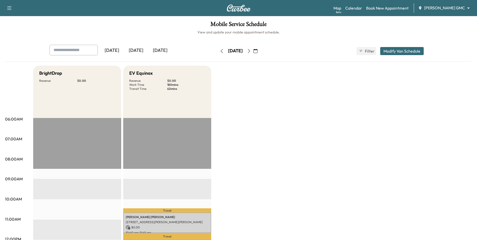
click at [452, 7] on body "Support Log Out Map Beta Calendar Book New Appointment [PERSON_NAME] GMC ******…" at bounding box center [238, 120] width 477 height 240
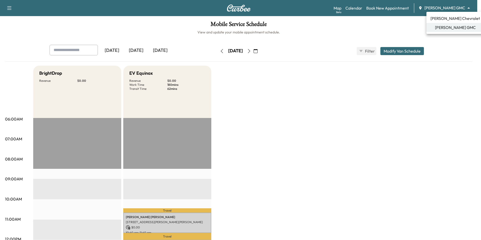
click at [441, 21] on span "[PERSON_NAME] Chevrolet" at bounding box center [455, 18] width 50 height 6
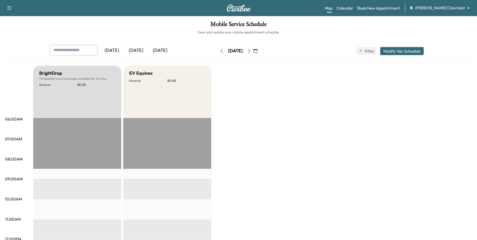
click at [251, 50] on icon "button" at bounding box center [249, 51] width 4 height 4
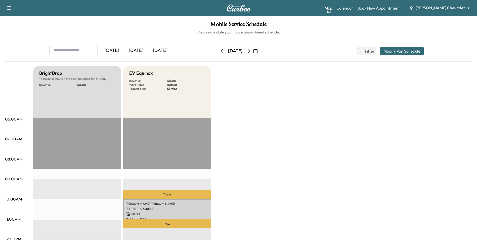
click at [220, 49] on icon "button" at bounding box center [222, 51] width 4 height 4
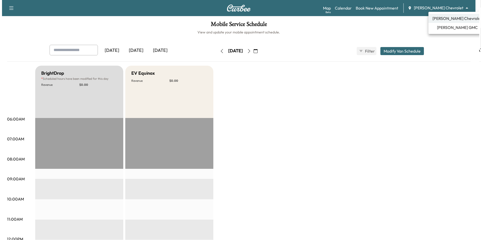
click at [435, 8] on body "Support Log Out Map Beta Calendar Book New Appointment [PERSON_NAME] Chevrolet …" at bounding box center [238, 120] width 477 height 240
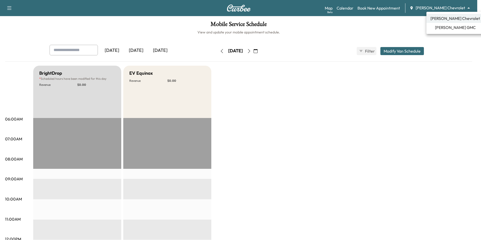
click at [450, 28] on span "[PERSON_NAME] GMC" at bounding box center [455, 27] width 41 height 6
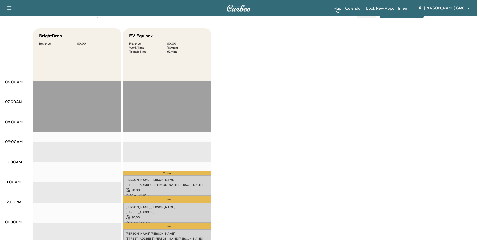
scroll to position [126, 0]
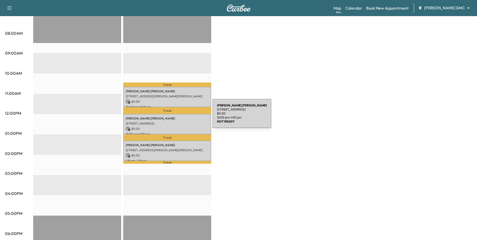
click at [175, 116] on p "[PERSON_NAME]" at bounding box center [167, 118] width 83 height 4
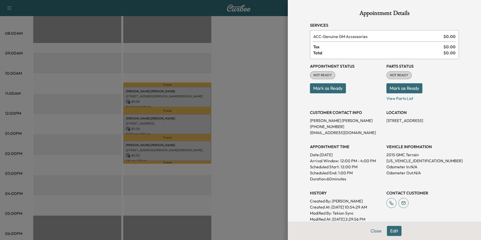
click at [406, 159] on p "[US_VEHICLE_IDENTIFICATION_NUMBER]" at bounding box center [422, 161] width 72 height 6
copy p "[US_VEHICLE_IDENTIFICATION_NUMBER]"
click at [219, 60] on div at bounding box center [240, 120] width 481 height 240
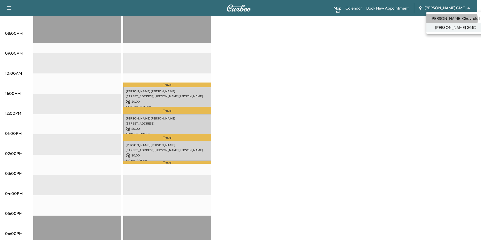
click at [452, 20] on span "[PERSON_NAME] Chevrolet" at bounding box center [455, 18] width 50 height 6
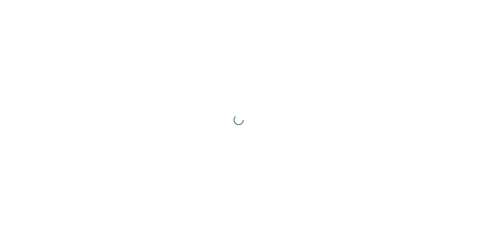
scroll to position [0, 0]
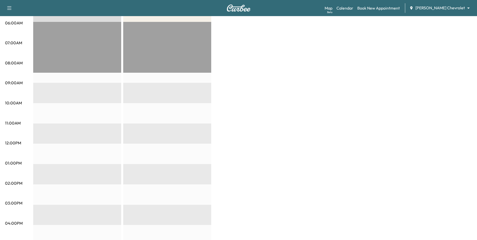
scroll to position [25, 0]
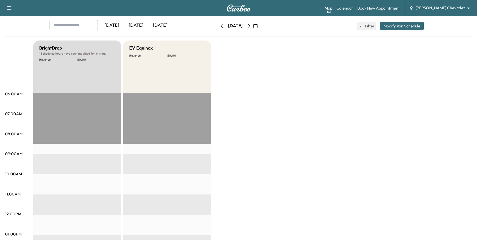
click at [250, 25] on icon "button" at bounding box center [249, 26] width 2 height 4
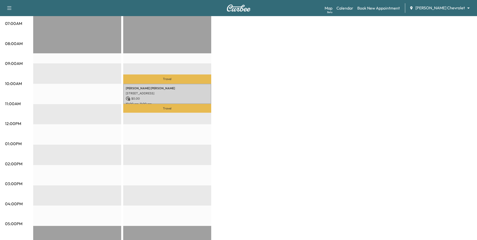
scroll to position [126, 0]
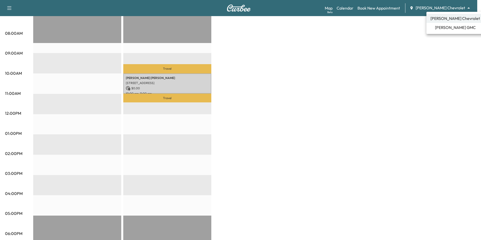
click at [450, 29] on span "[PERSON_NAME] GMC" at bounding box center [455, 27] width 41 height 6
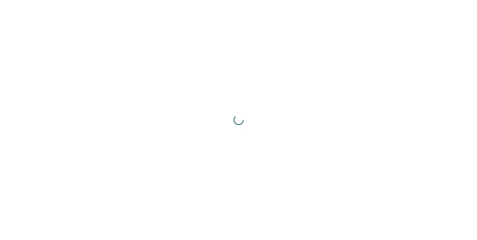
scroll to position [0, 0]
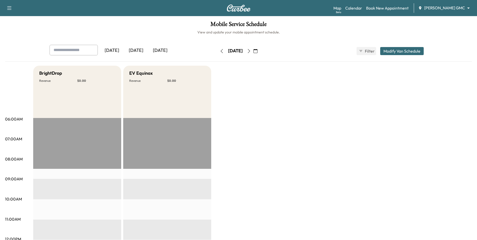
click at [251, 51] on icon "button" at bounding box center [249, 51] width 4 height 4
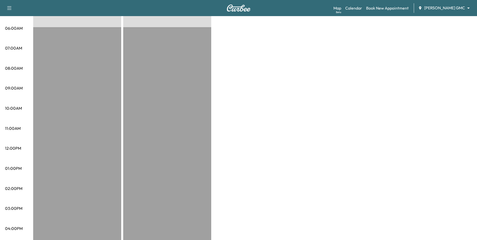
scroll to position [25, 0]
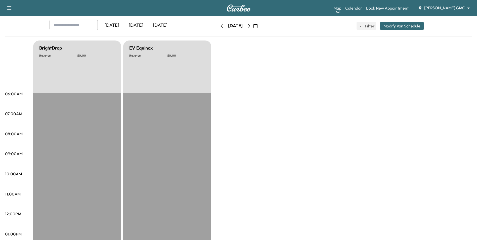
click at [250, 27] on icon "button" at bounding box center [249, 26] width 2 height 4
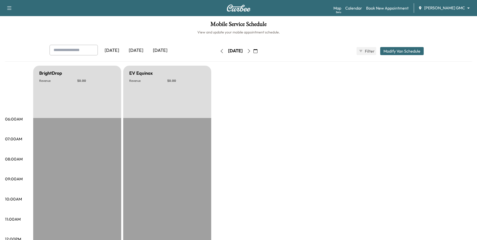
click at [260, 51] on button "button" at bounding box center [255, 51] width 9 height 8
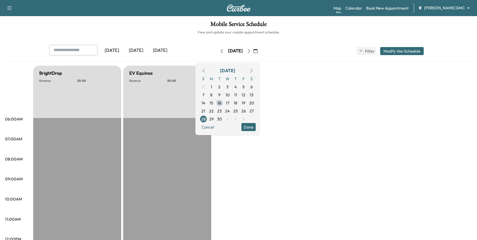
click at [251, 51] on icon "button" at bounding box center [249, 51] width 4 height 4
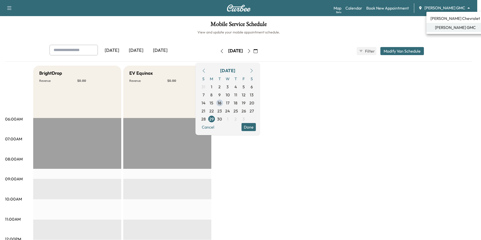
click at [455, 8] on body "Support Log Out Map Beta Calendar Book New Appointment [PERSON_NAME] GMC ******…" at bounding box center [240, 120] width 481 height 240
click at [456, 17] on span "[PERSON_NAME] Chevrolet" at bounding box center [455, 18] width 50 height 6
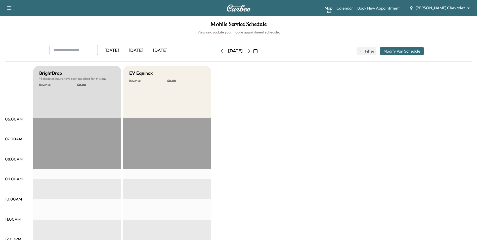
click at [250, 52] on icon "button" at bounding box center [249, 51] width 2 height 4
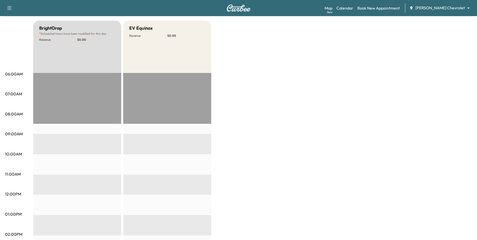
scroll to position [25, 0]
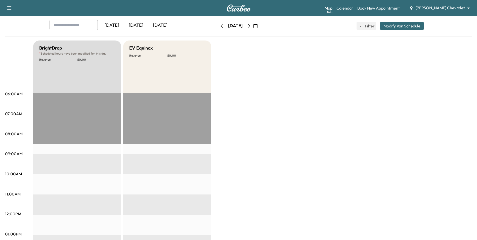
click at [451, 13] on div "Map Beta Calendar Book New Appointment [PERSON_NAME] Chevrolet ******** ​" at bounding box center [399, 8] width 148 height 10
click at [450, 11] on div "[PERSON_NAME] Chevrolet ******** ​" at bounding box center [442, 8] width 64 height 6
click at [443, 10] on body "Support Log Out Map Beta Calendar Book New Appointment [PERSON_NAME] Chevrolet …" at bounding box center [238, 95] width 477 height 240
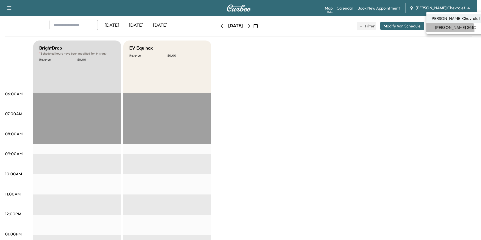
click at [445, 31] on li "[PERSON_NAME] GMC" at bounding box center [455, 27] width 58 height 9
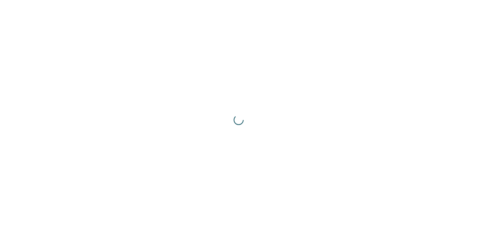
scroll to position [0, 0]
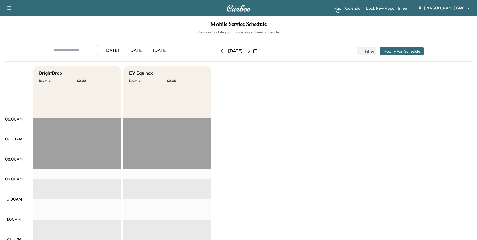
click at [260, 49] on button "button" at bounding box center [255, 51] width 9 height 8
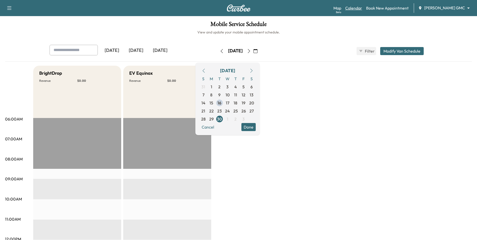
click at [362, 7] on link "Calendar" at bounding box center [353, 8] width 17 height 6
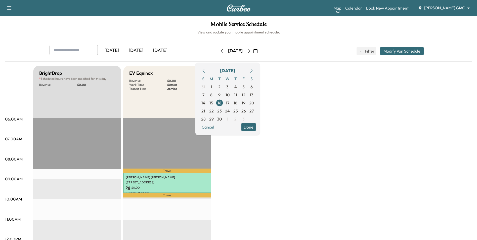
click at [140, 47] on div "[DATE]" at bounding box center [136, 51] width 24 height 12
click at [134, 51] on div "[DATE]" at bounding box center [136, 51] width 24 height 12
click at [256, 127] on button "Done" at bounding box center [248, 127] width 14 height 8
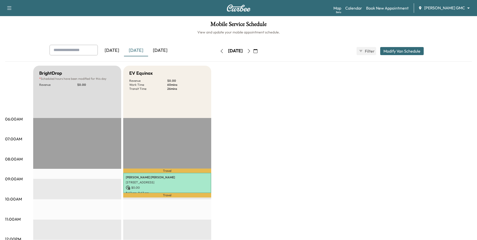
click at [258, 52] on icon "button" at bounding box center [256, 51] width 4 height 4
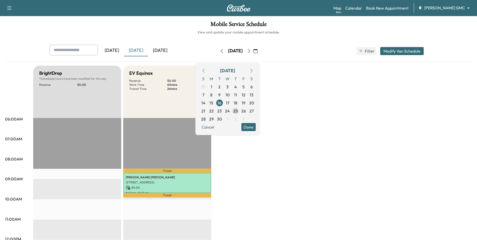
click at [240, 107] on span "25" at bounding box center [236, 111] width 8 height 8
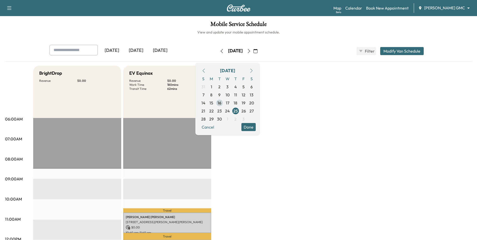
click at [221, 103] on span "16" at bounding box center [220, 103] width 4 height 6
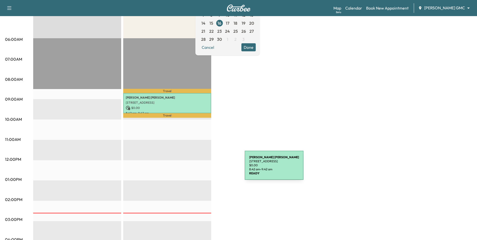
scroll to position [101, 0]
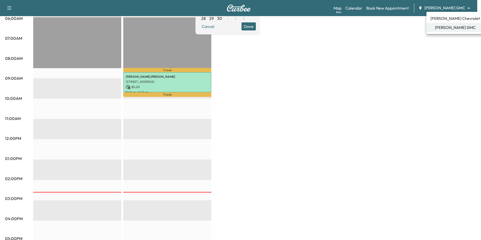
click at [437, 10] on body "Support Log Out Map Beta Calendar Book New Appointment [PERSON_NAME] GMC ******…" at bounding box center [240, 19] width 481 height 240
click at [439, 17] on span "[PERSON_NAME] Chevrolet" at bounding box center [455, 18] width 50 height 6
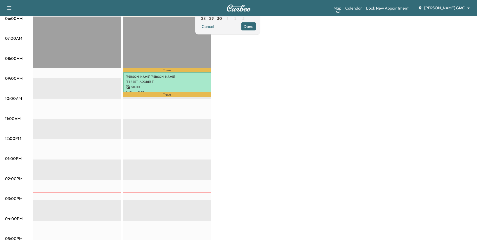
scroll to position [0, 0]
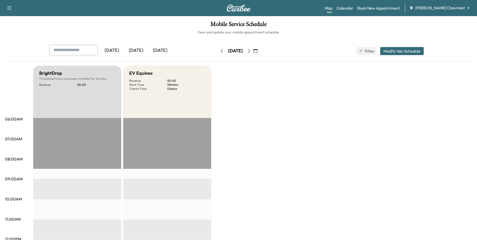
click at [260, 53] on button "button" at bounding box center [255, 51] width 9 height 8
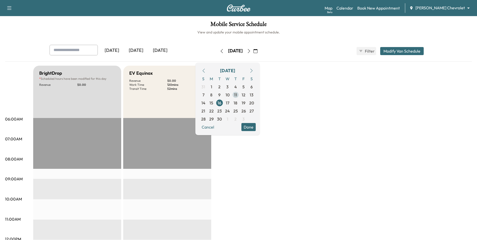
click at [237, 95] on span "11" at bounding box center [235, 95] width 3 height 6
click at [256, 128] on button "Done" at bounding box center [248, 127] width 14 height 8
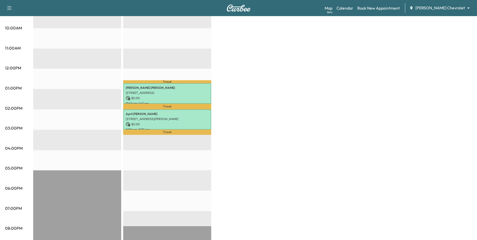
scroll to position [176, 0]
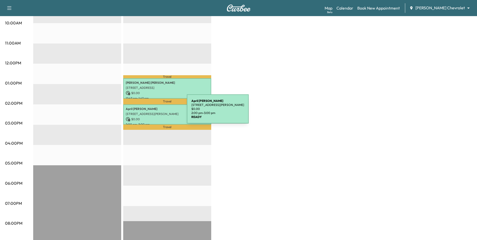
click at [152, 112] on p "[STREET_ADDRESS][PERSON_NAME]" at bounding box center [167, 114] width 83 height 4
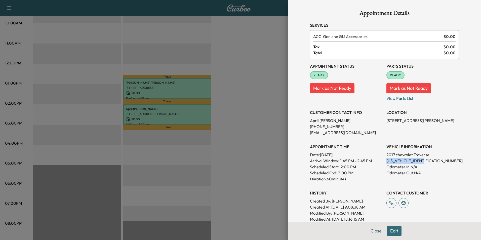
drag, startPoint x: 426, startPoint y: 159, endPoint x: 381, endPoint y: 161, distance: 44.6
click at [381, 161] on div "Appointment Status READY Mark as Not Ready Parts Status READY Mark as Not Ready…" at bounding box center [384, 140] width 149 height 163
drag, startPoint x: 381, startPoint y: 161, endPoint x: 386, endPoint y: 160, distance: 4.8
copy p "[US_VEHICLE_IDENTIFICATION_NUMBER]"
click at [272, 86] on div at bounding box center [240, 120] width 481 height 240
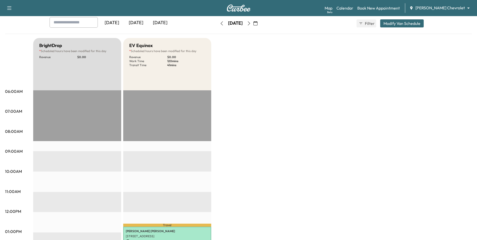
scroll to position [0, 0]
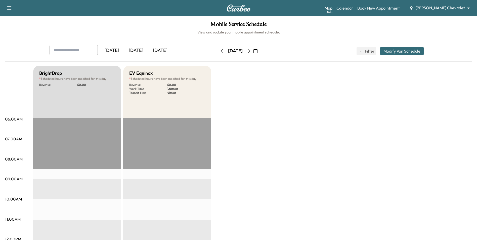
click at [258, 52] on icon "button" at bounding box center [256, 51] width 4 height 4
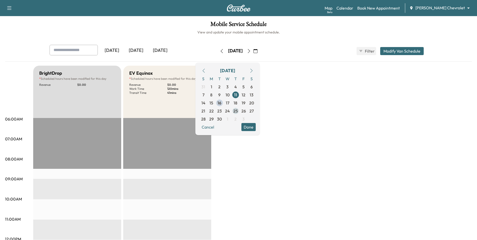
click at [238, 113] on span "25" at bounding box center [235, 111] width 5 height 6
click at [256, 129] on button "Done" at bounding box center [248, 127] width 14 height 8
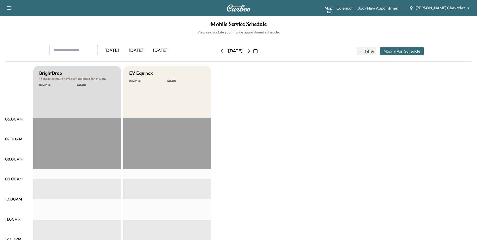
click at [260, 52] on button "button" at bounding box center [255, 51] width 9 height 8
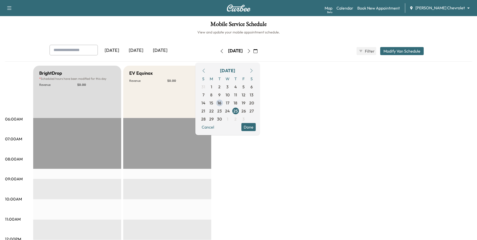
click at [256, 127] on button "Done" at bounding box center [248, 127] width 14 height 8
